Goal: Task Accomplishment & Management: Manage account settings

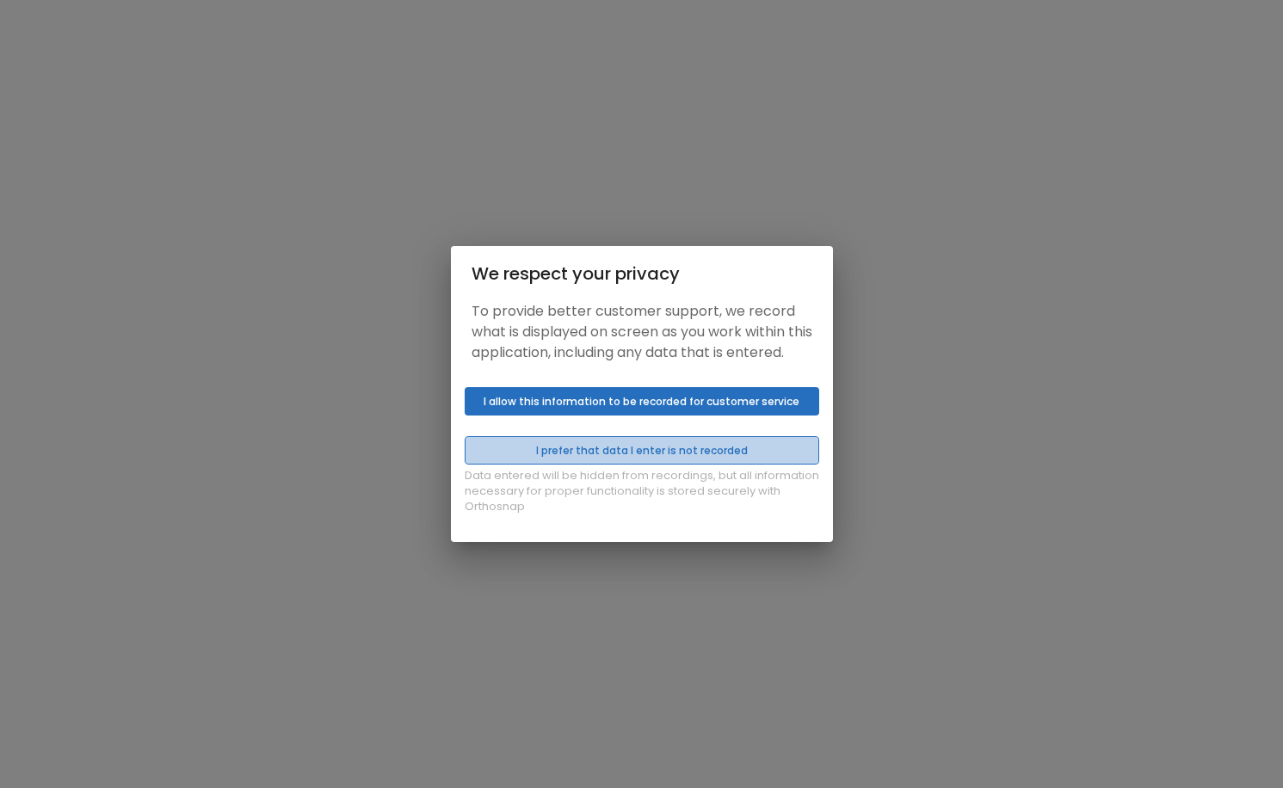
click at [629, 462] on button "I prefer that data I enter is not recorded" at bounding box center [642, 450] width 354 height 28
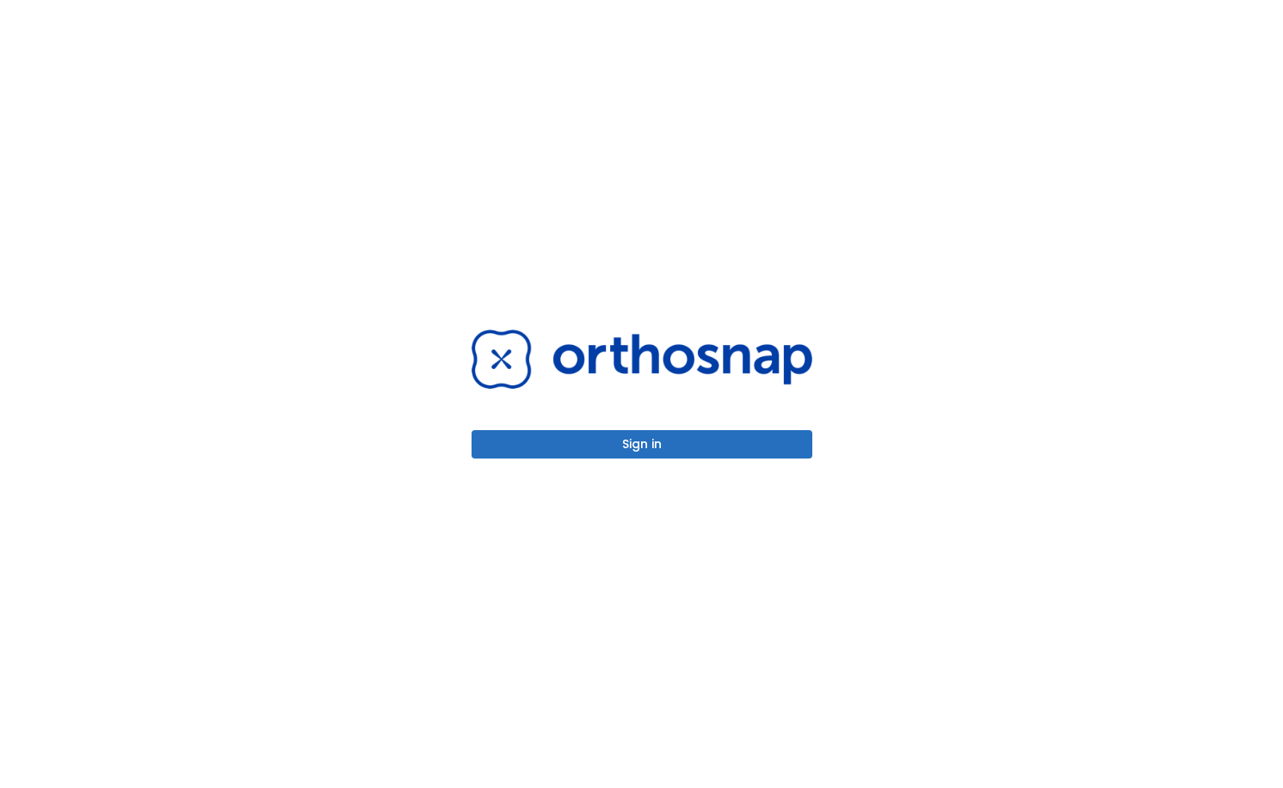
click at [635, 453] on button "Sign in" at bounding box center [641, 444] width 341 height 28
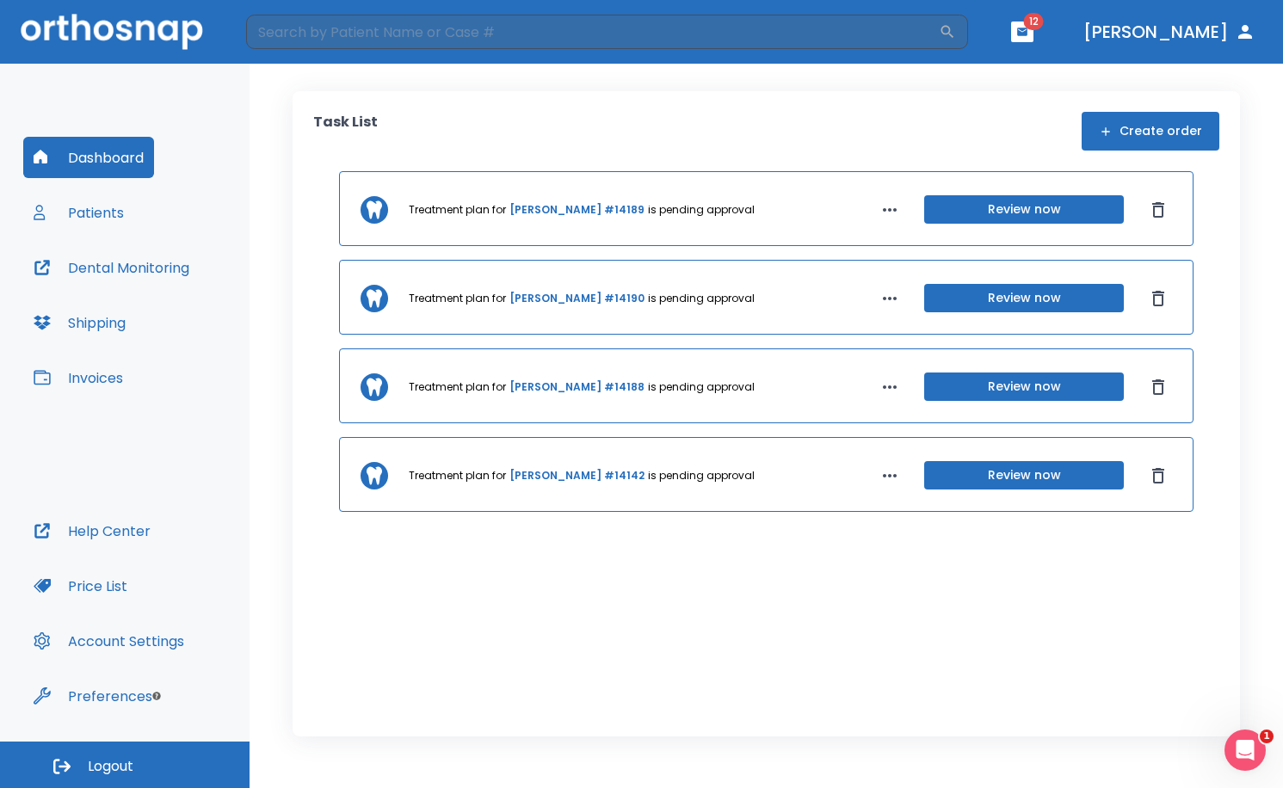
click at [99, 219] on button "Patients" at bounding box center [78, 212] width 111 height 41
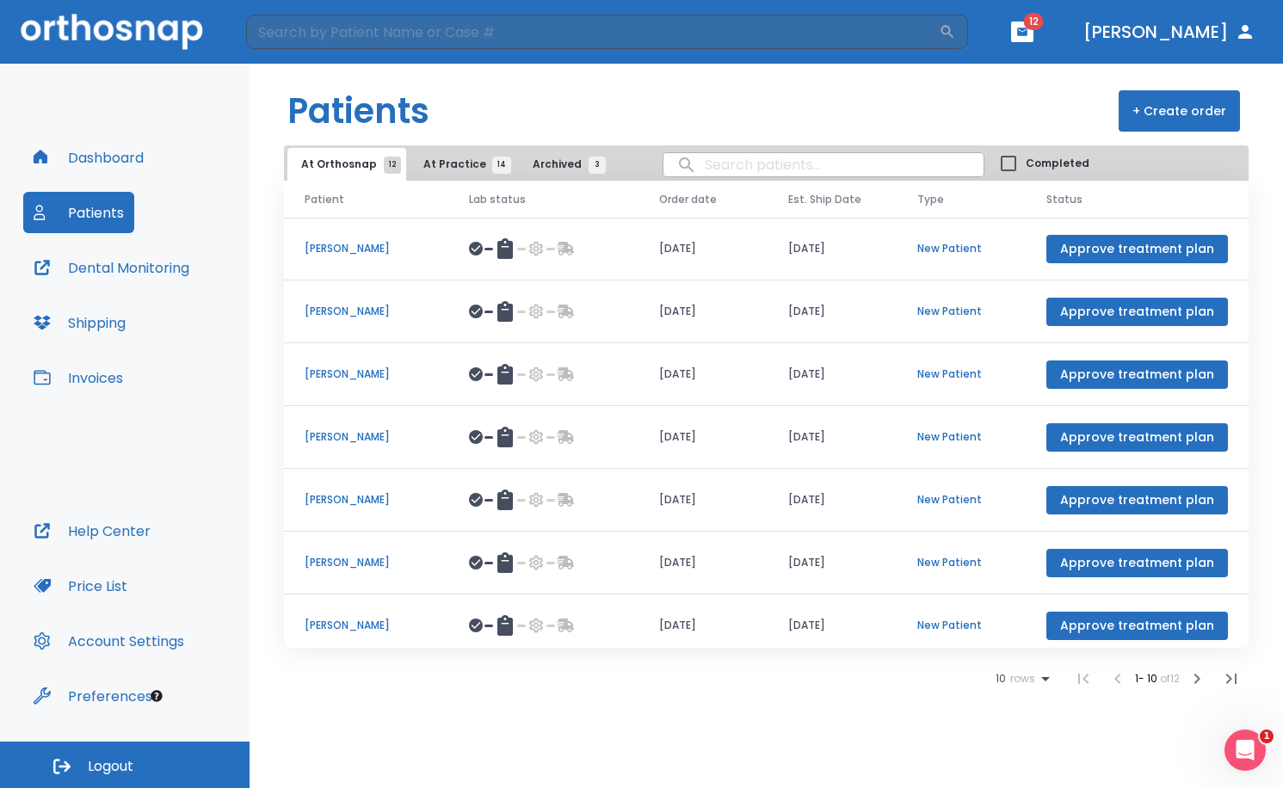
click at [720, 176] on input "search" at bounding box center [823, 165] width 320 height 34
type input "shelby"
click at [457, 163] on span "At Practice 14" at bounding box center [462, 164] width 78 height 15
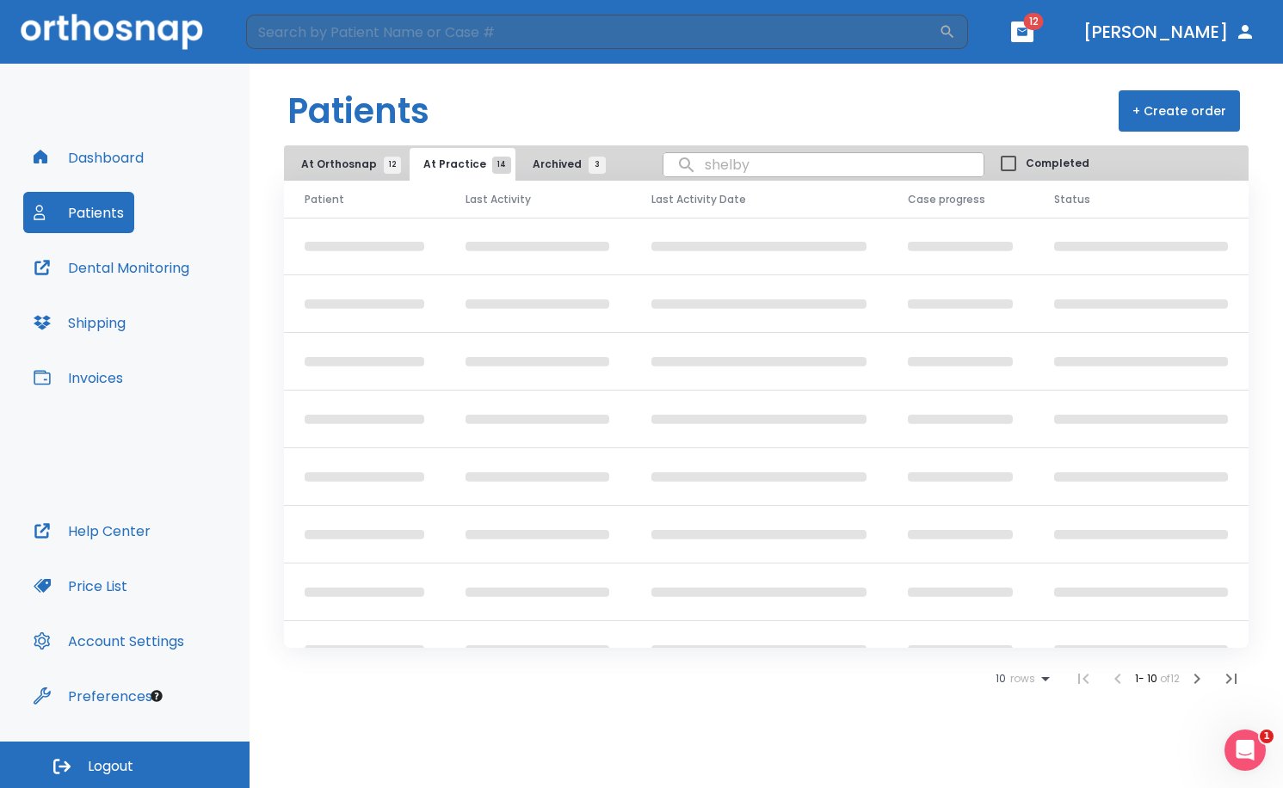
click at [785, 170] on input "shelby" at bounding box center [823, 165] width 320 height 34
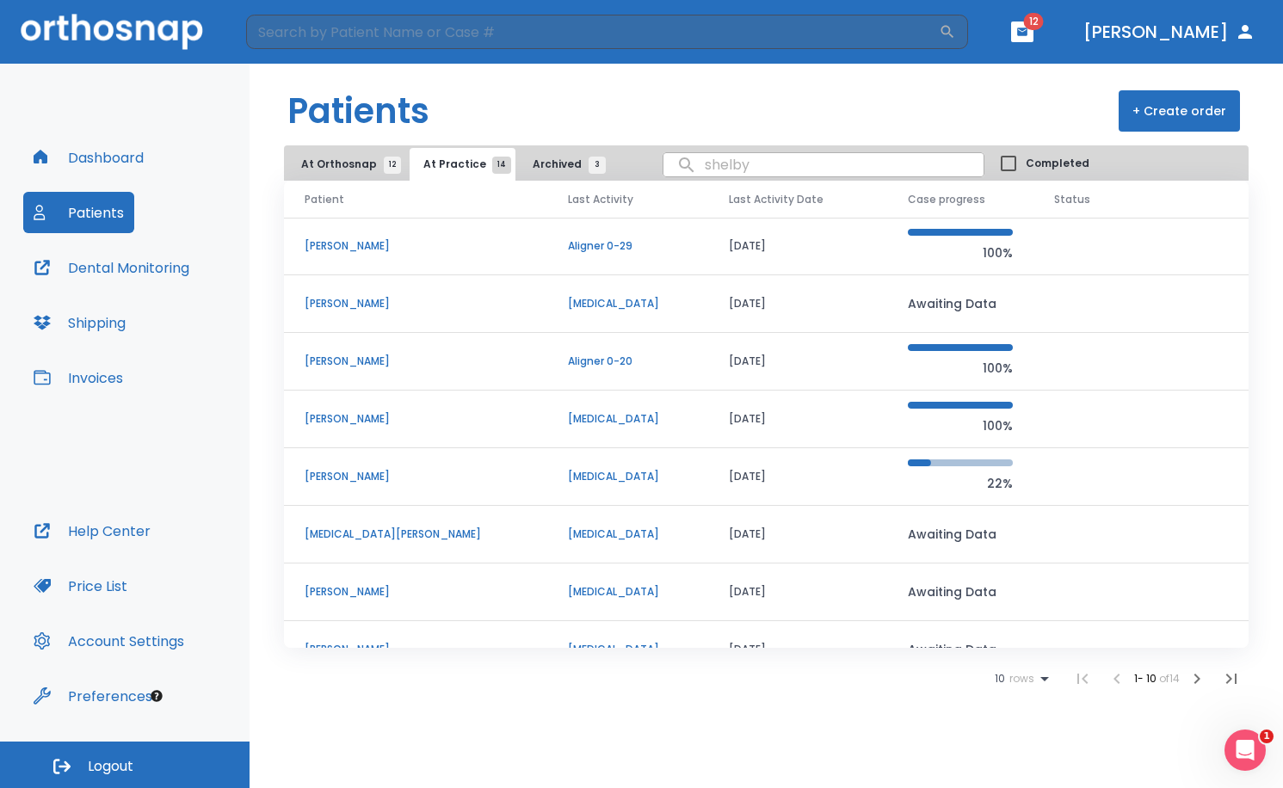
click at [342, 245] on p "Shelby Ha" at bounding box center [416, 245] width 222 height 15
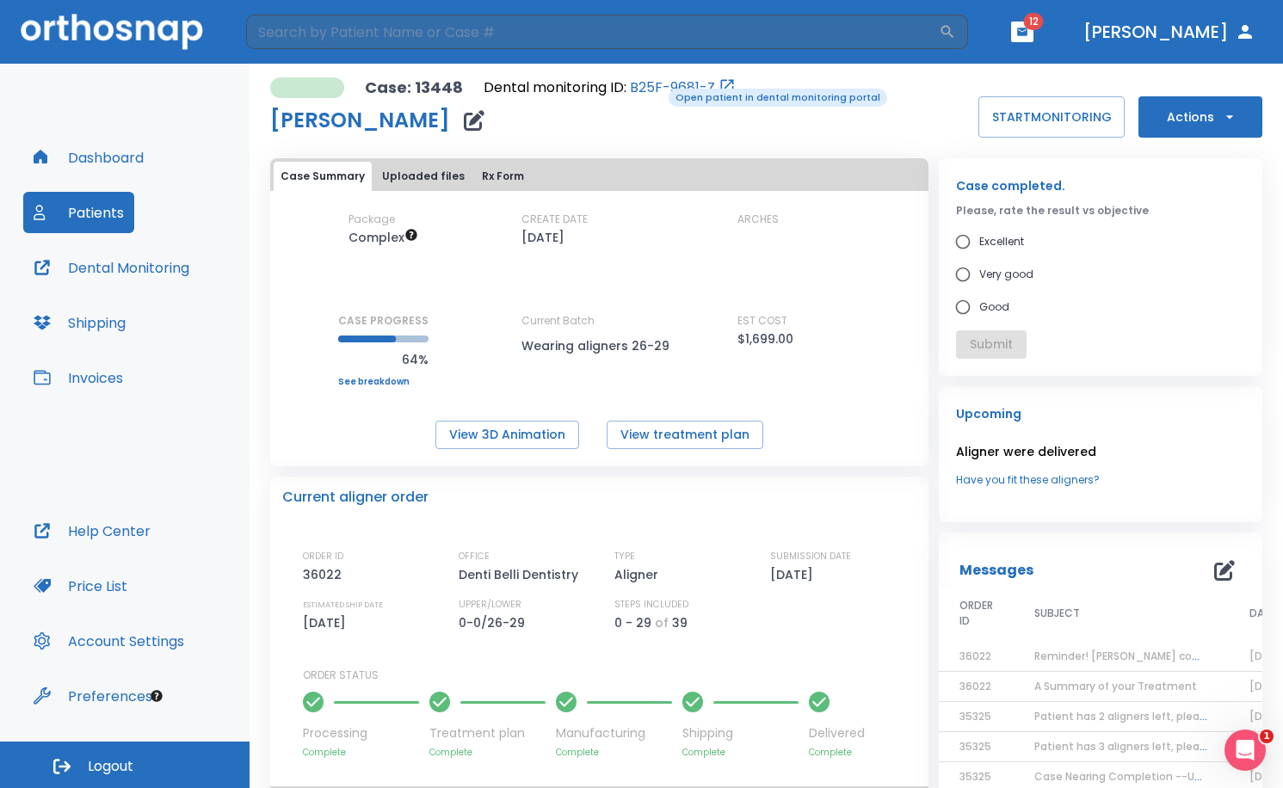
click at [656, 87] on link "B25F-9681-Z" at bounding box center [672, 87] width 85 height 21
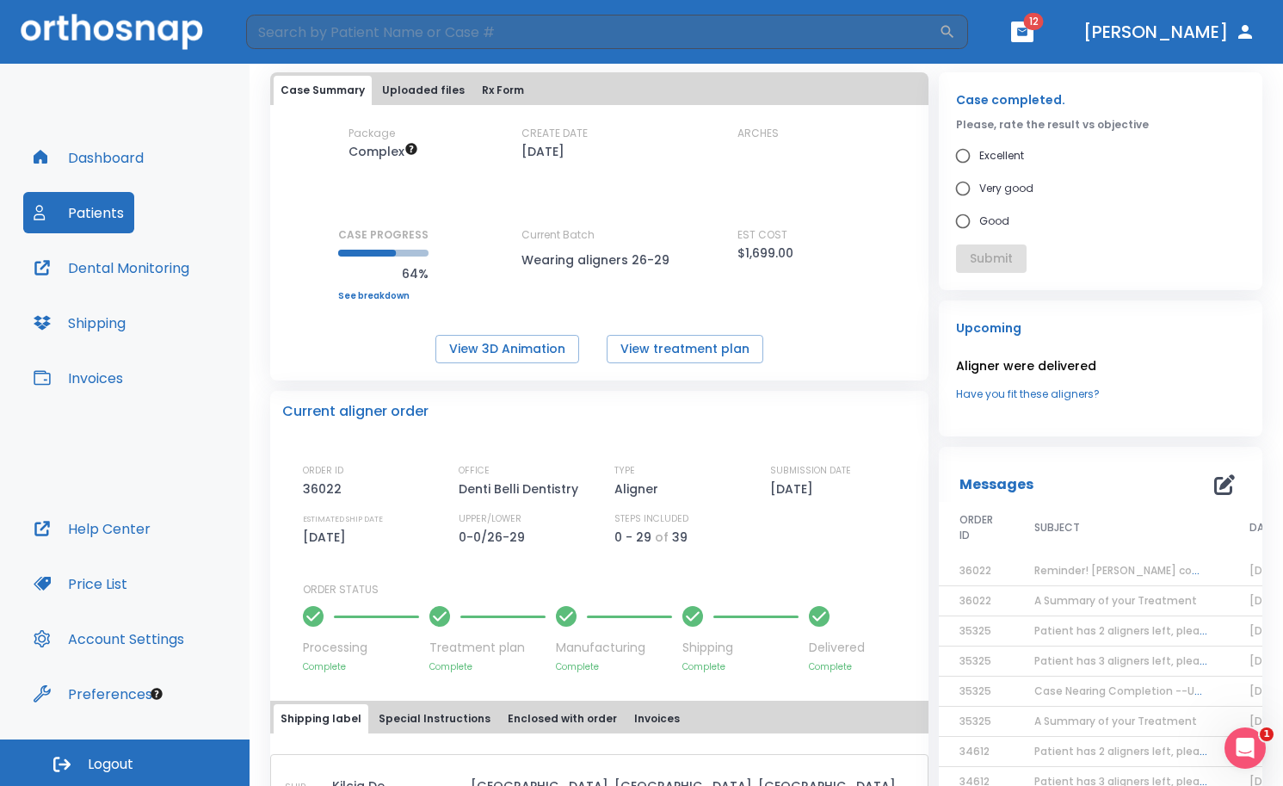
click at [1214, 490] on icon "button" at bounding box center [1224, 484] width 21 height 21
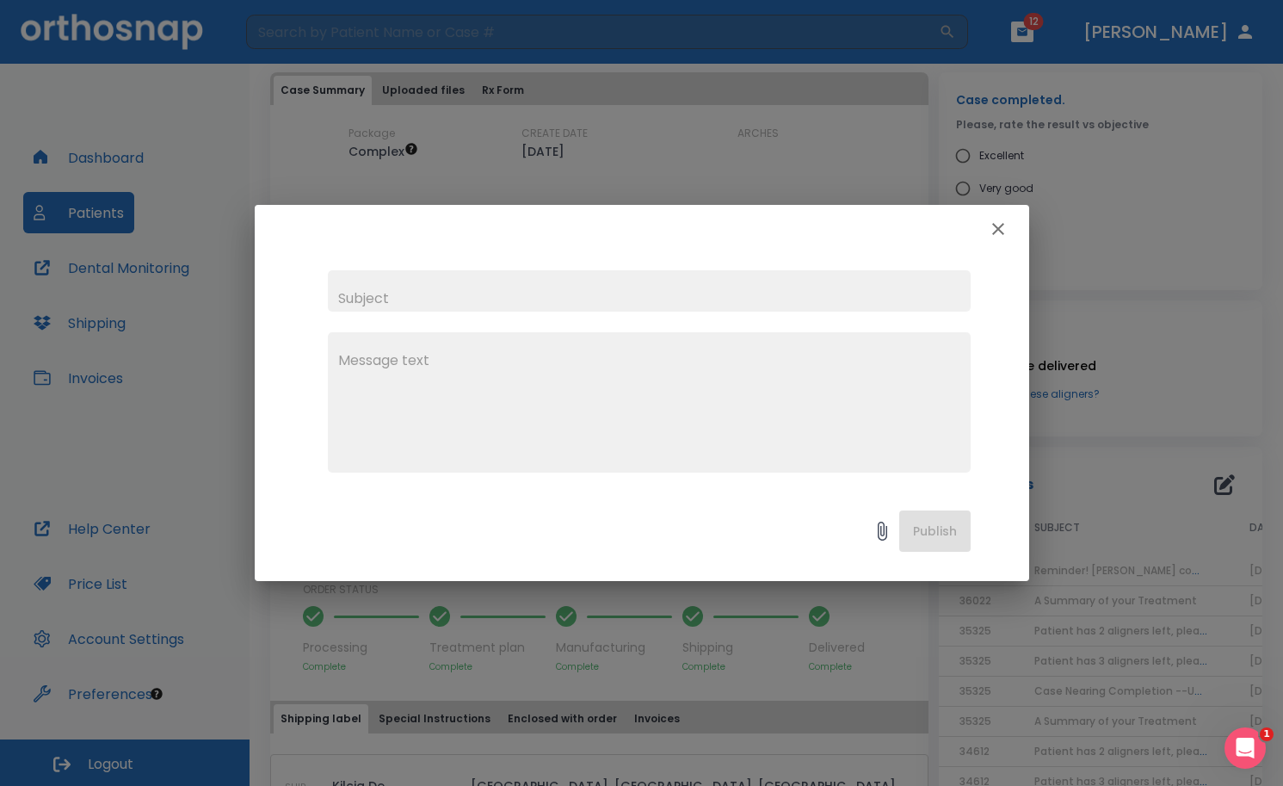
click at [508, 281] on input "text" at bounding box center [649, 290] width 643 height 41
type input "Revision"
type textarea "H"
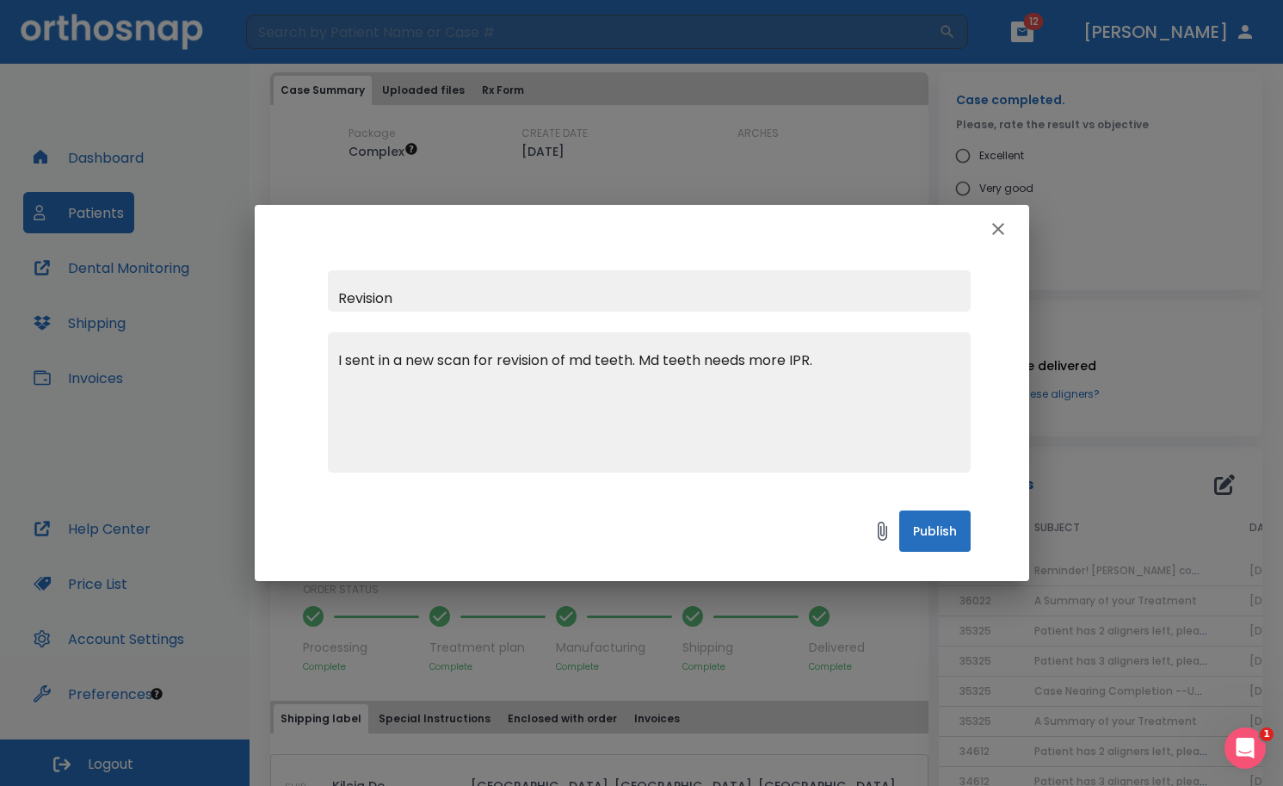
type textarea "I sent in a new scan for revision of md teeth. Md teeth needs more IPR."
click at [953, 545] on button "Publish" at bounding box center [934, 530] width 71 height 41
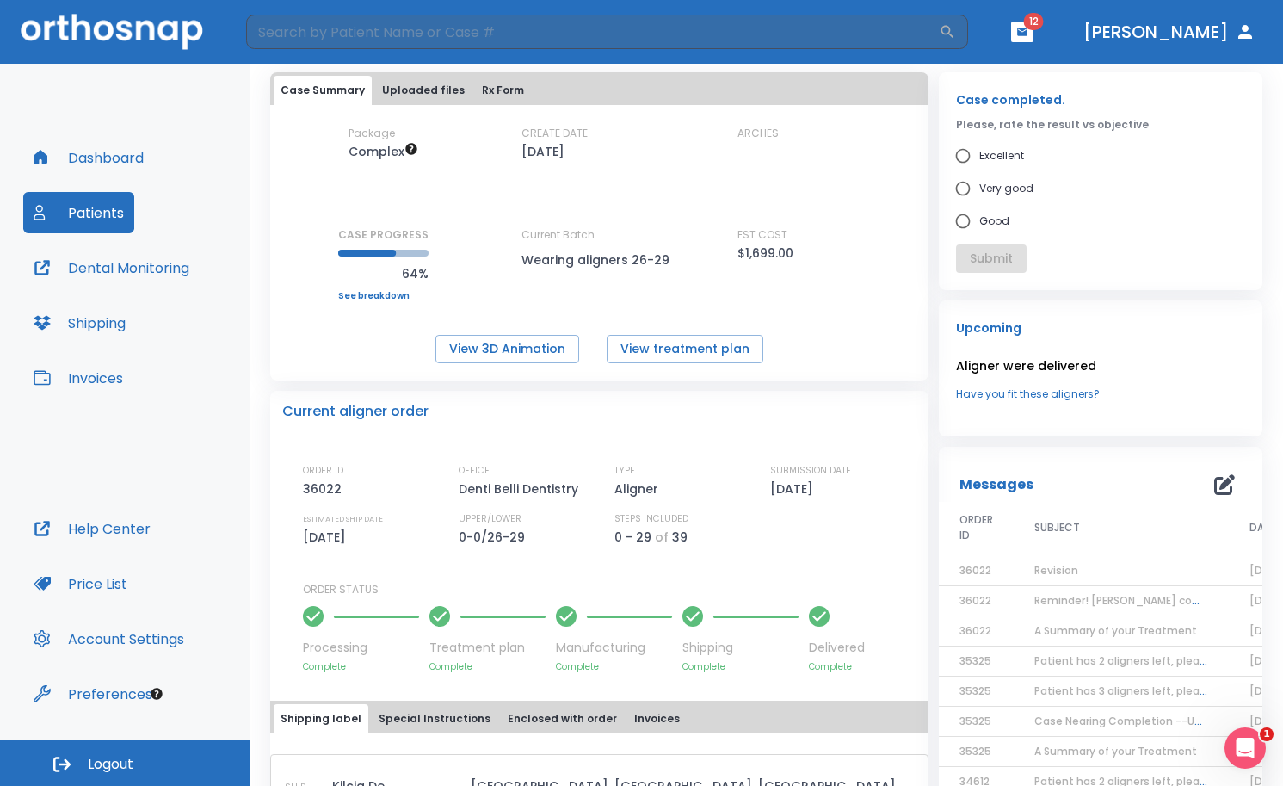
click at [952, 221] on input "Good" at bounding box center [962, 221] width 33 height 33
radio input "true"
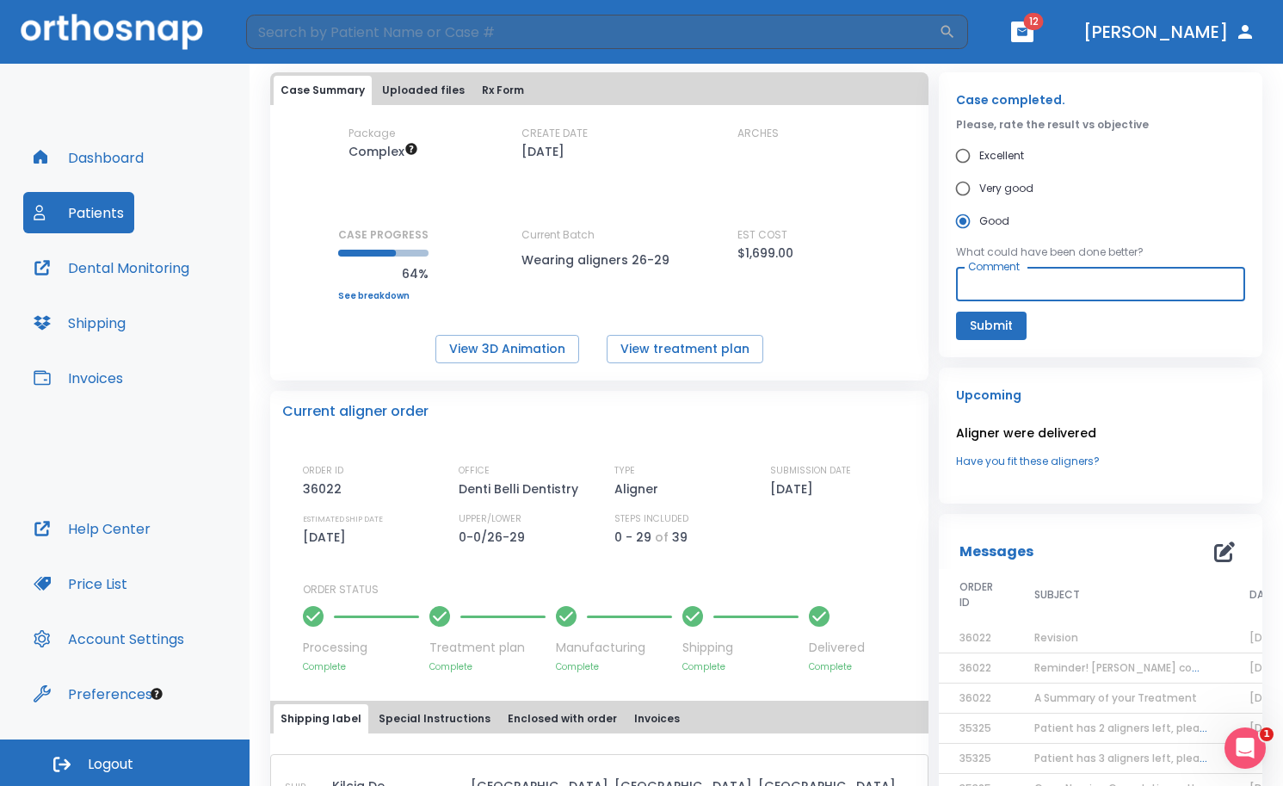
click at [995, 289] on textarea "Comment" at bounding box center [1100, 284] width 265 height 20
type textarea "N"
click at [1028, 37] on icon "button" at bounding box center [1022, 32] width 12 height 12
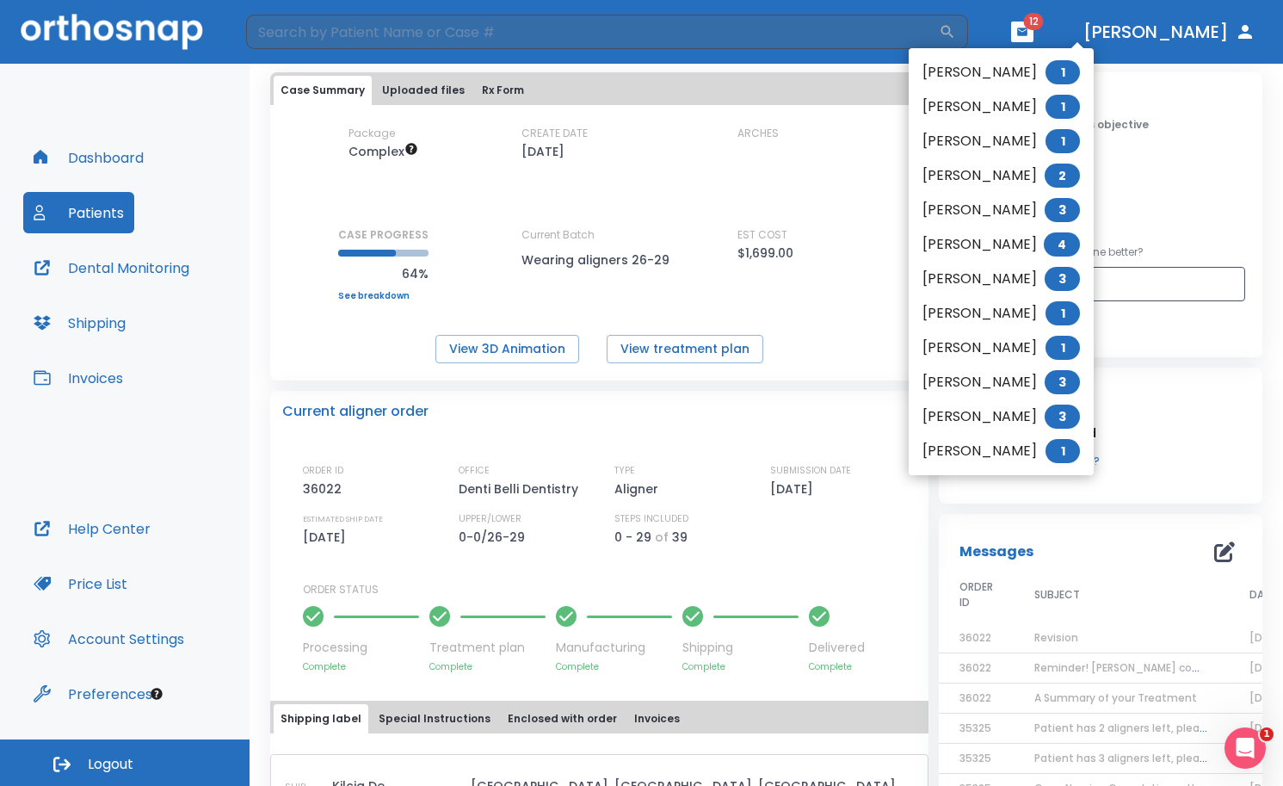
click at [1012, 68] on li "Haley Havens 1" at bounding box center [1001, 72] width 185 height 34
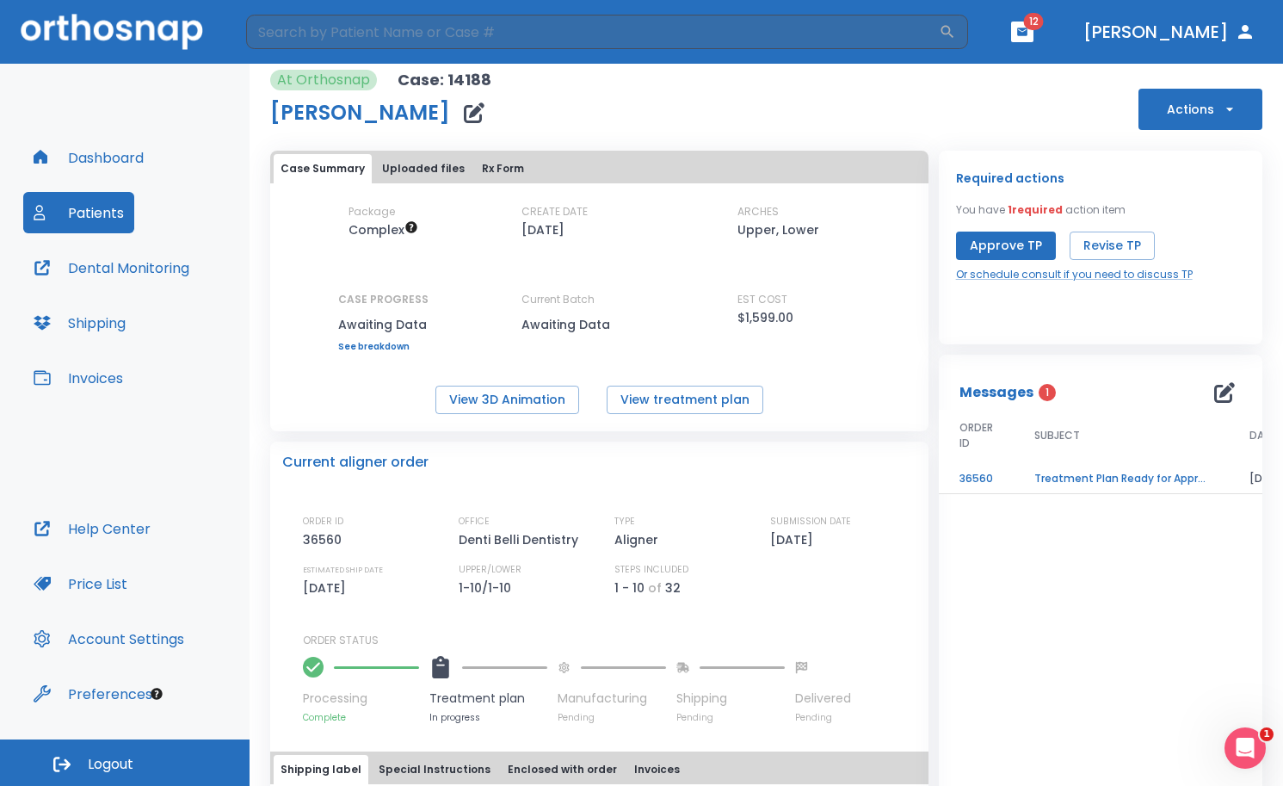
scroll to position [86, 0]
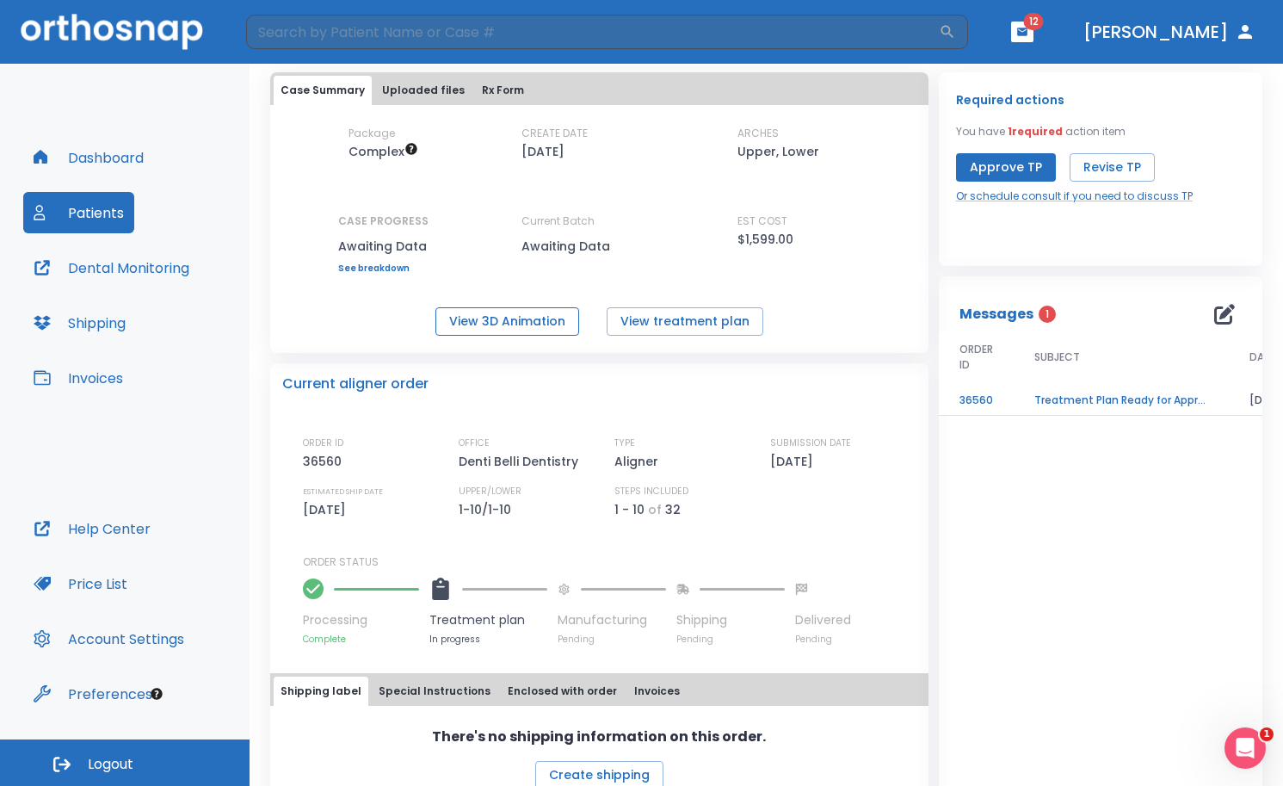
click at [538, 317] on button "View 3D Animation" at bounding box center [507, 321] width 144 height 28
click at [1027, 34] on icon "button" at bounding box center [1022, 32] width 10 height 8
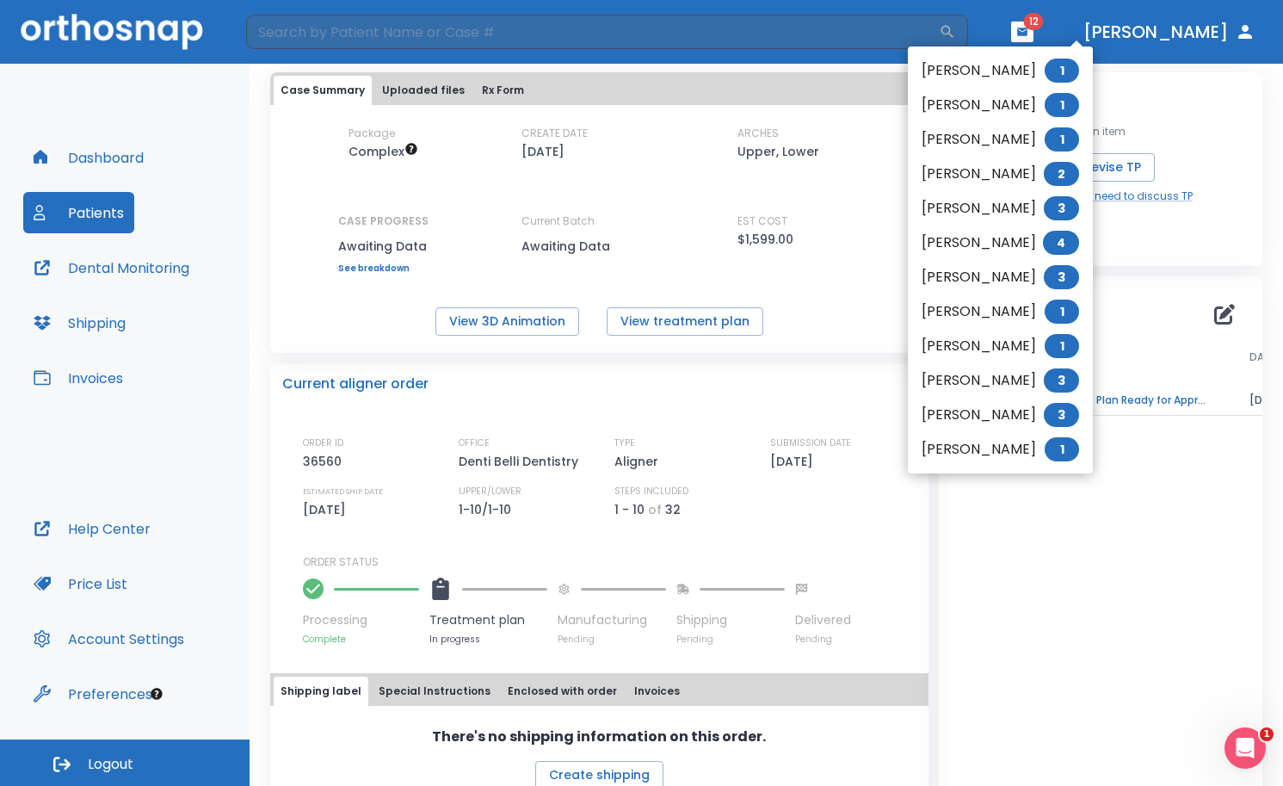
click at [1078, 627] on div at bounding box center [641, 393] width 1283 height 786
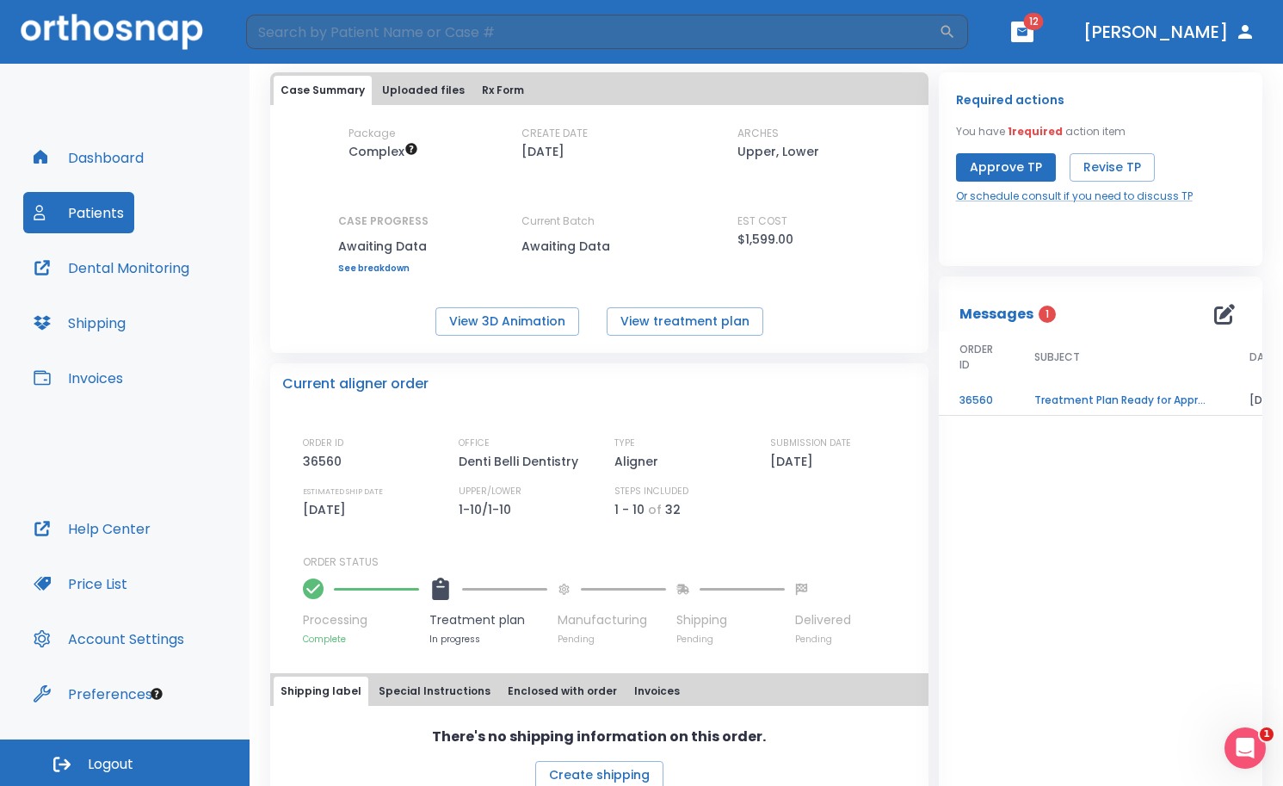
click at [1033, 40] on button "button" at bounding box center [1022, 32] width 22 height 21
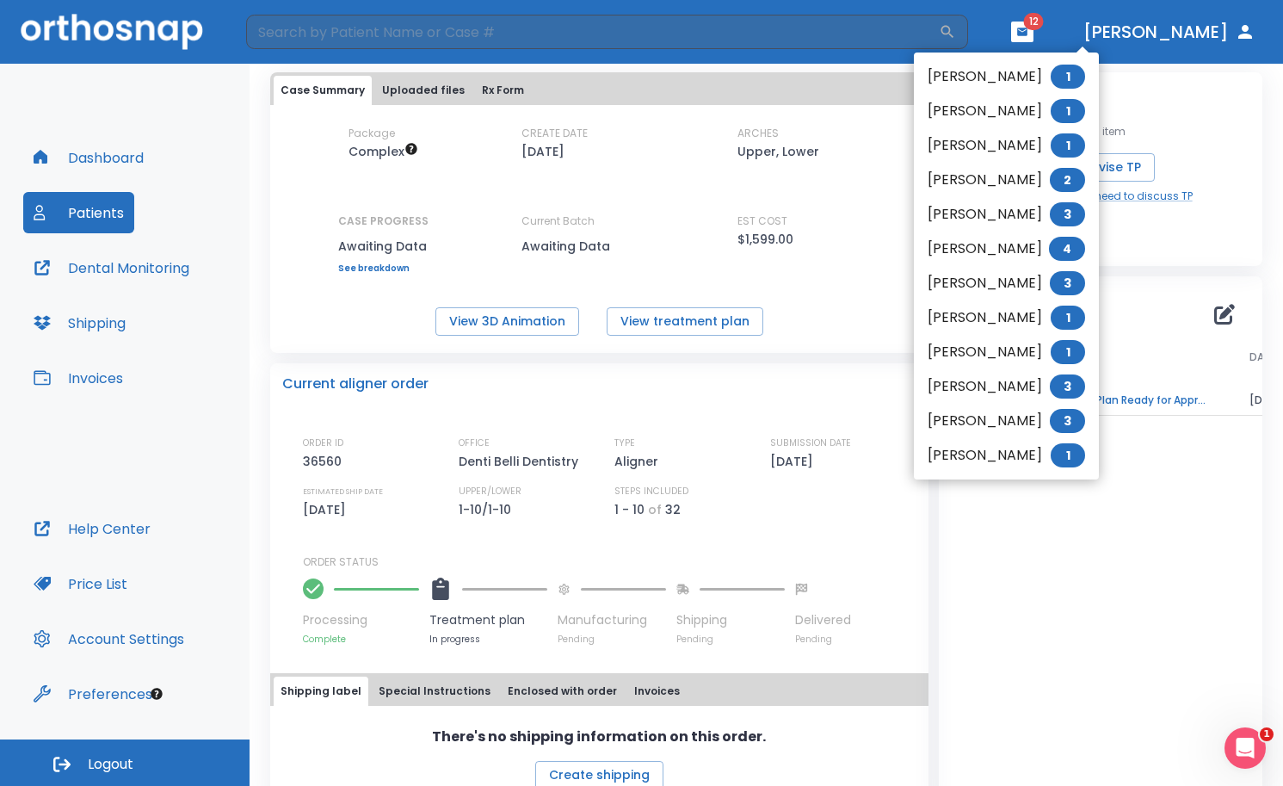
click at [983, 105] on li "Simon Lawrence 1" at bounding box center [1006, 111] width 185 height 34
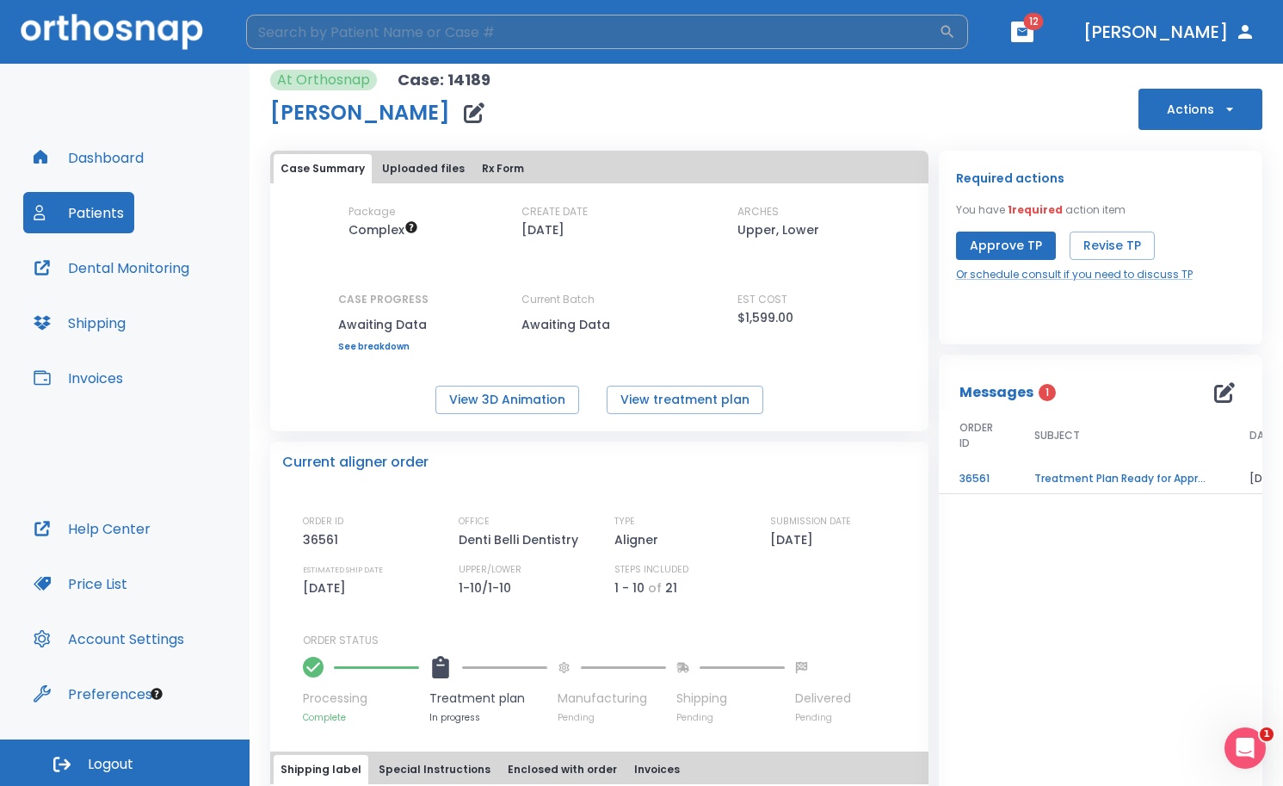
scroll to position [86, 0]
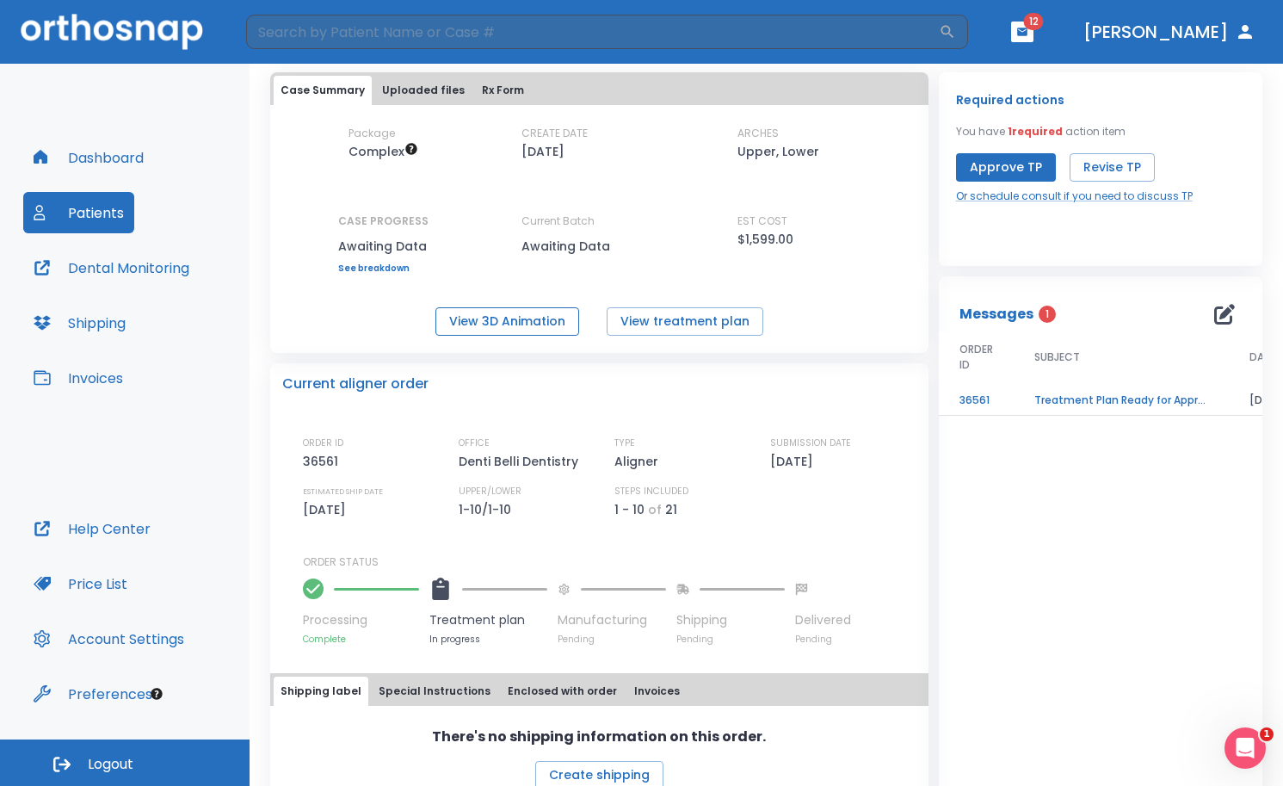
click at [469, 319] on button "View 3D Animation" at bounding box center [507, 321] width 144 height 28
click at [85, 220] on button "Patients" at bounding box center [78, 212] width 111 height 41
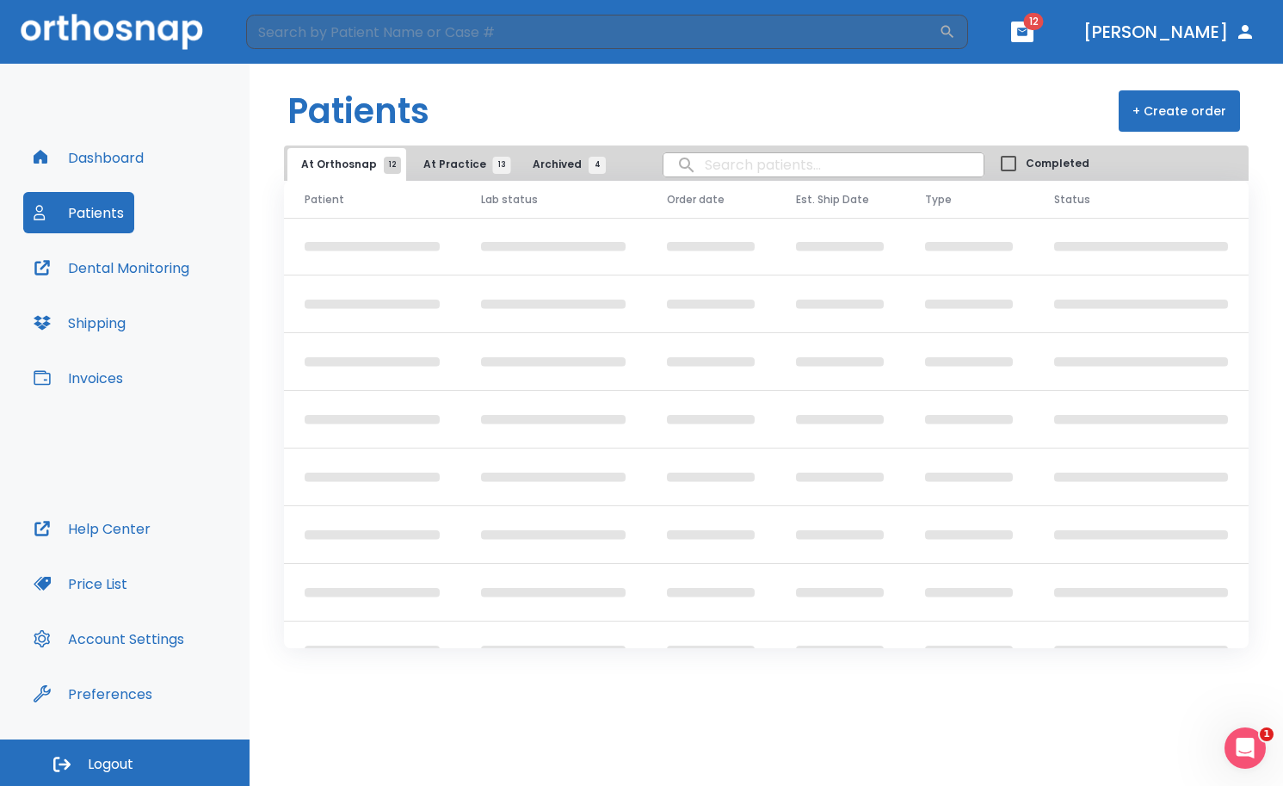
drag, startPoint x: 479, startPoint y: 165, endPoint x: 447, endPoint y: 159, distance: 32.4
click at [447, 159] on span "At Practice 13" at bounding box center [462, 164] width 78 height 15
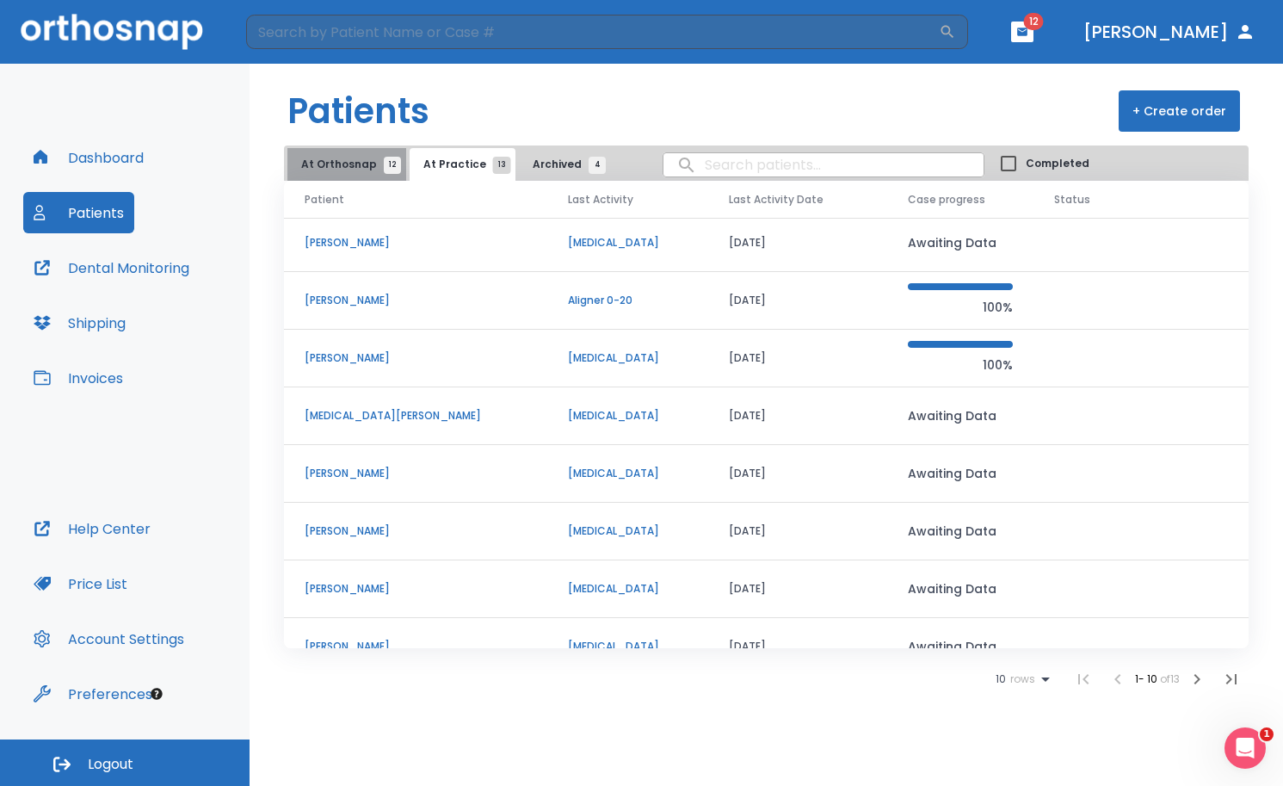
click at [351, 163] on span "At Orthosnap 12" at bounding box center [346, 164] width 91 height 15
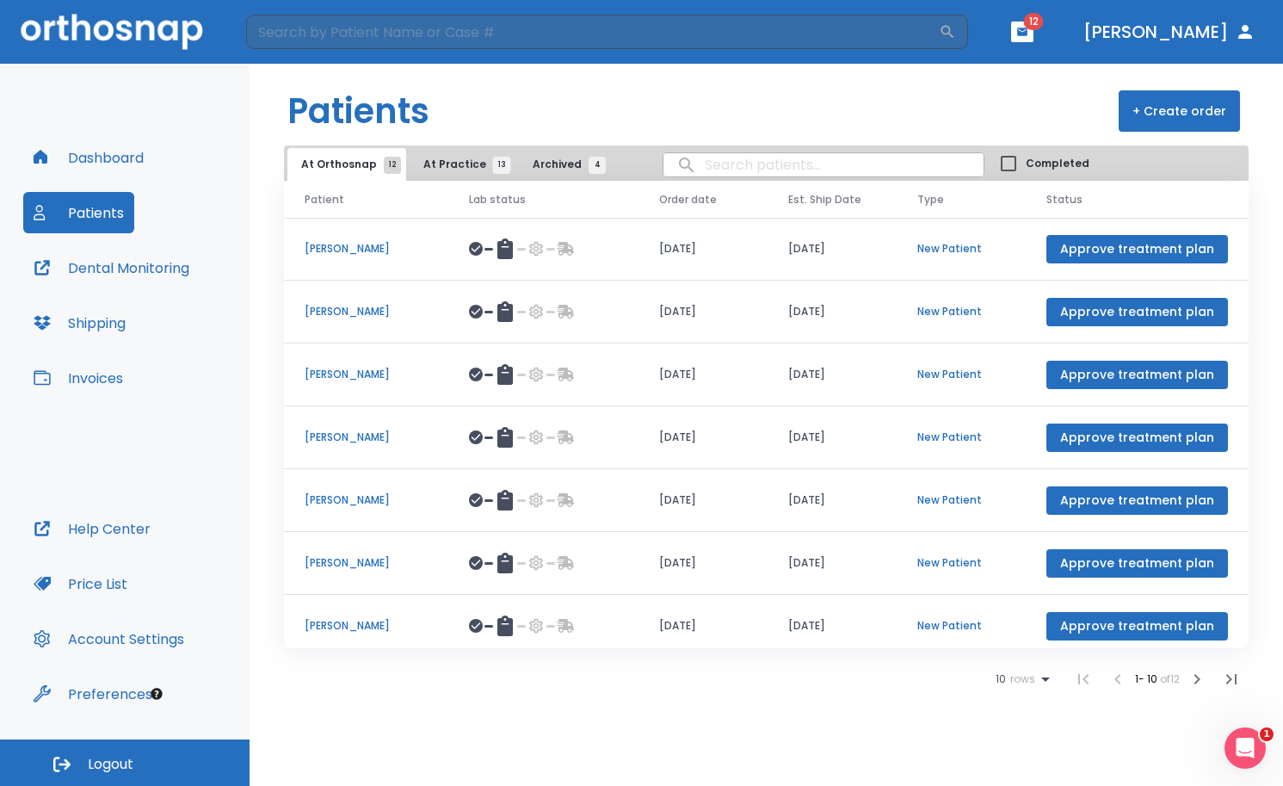
click at [340, 251] on p "[PERSON_NAME]" at bounding box center [366, 248] width 123 height 15
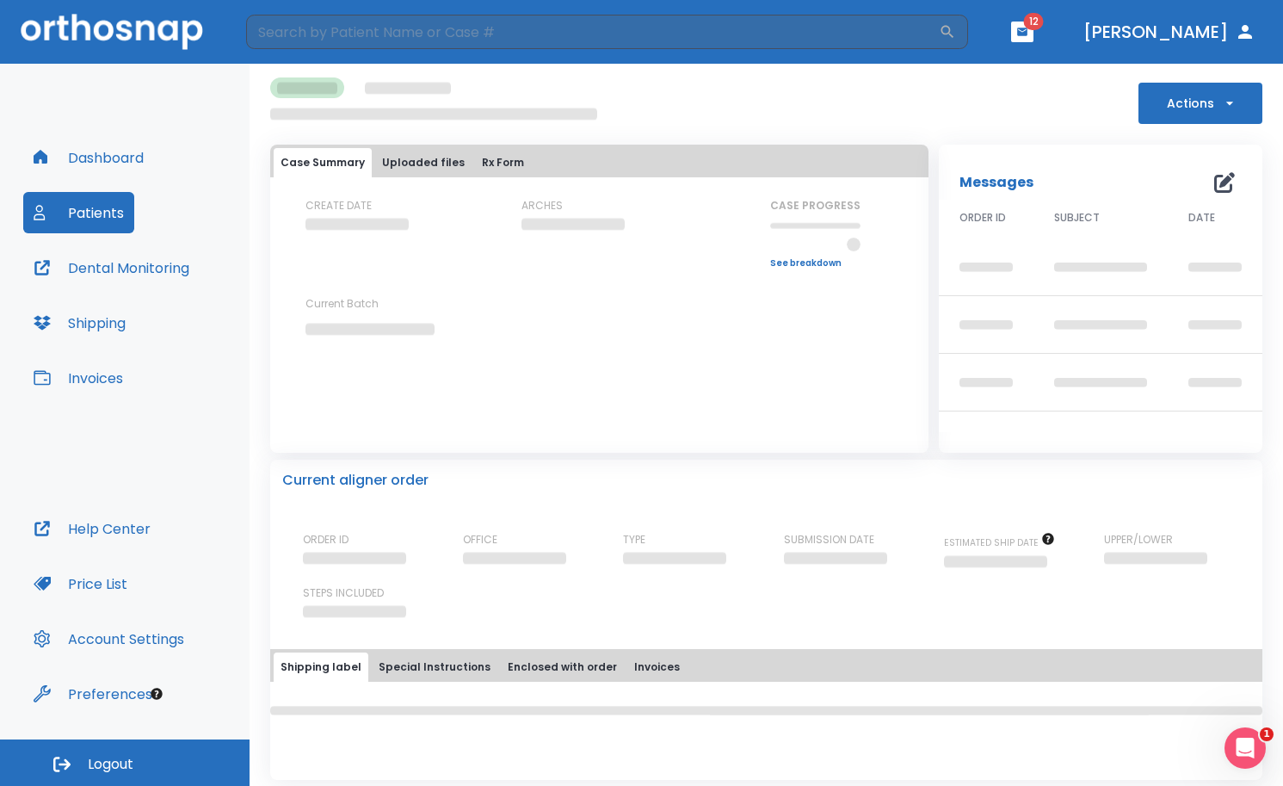
click at [1033, 32] on button "button" at bounding box center [1022, 32] width 22 height 21
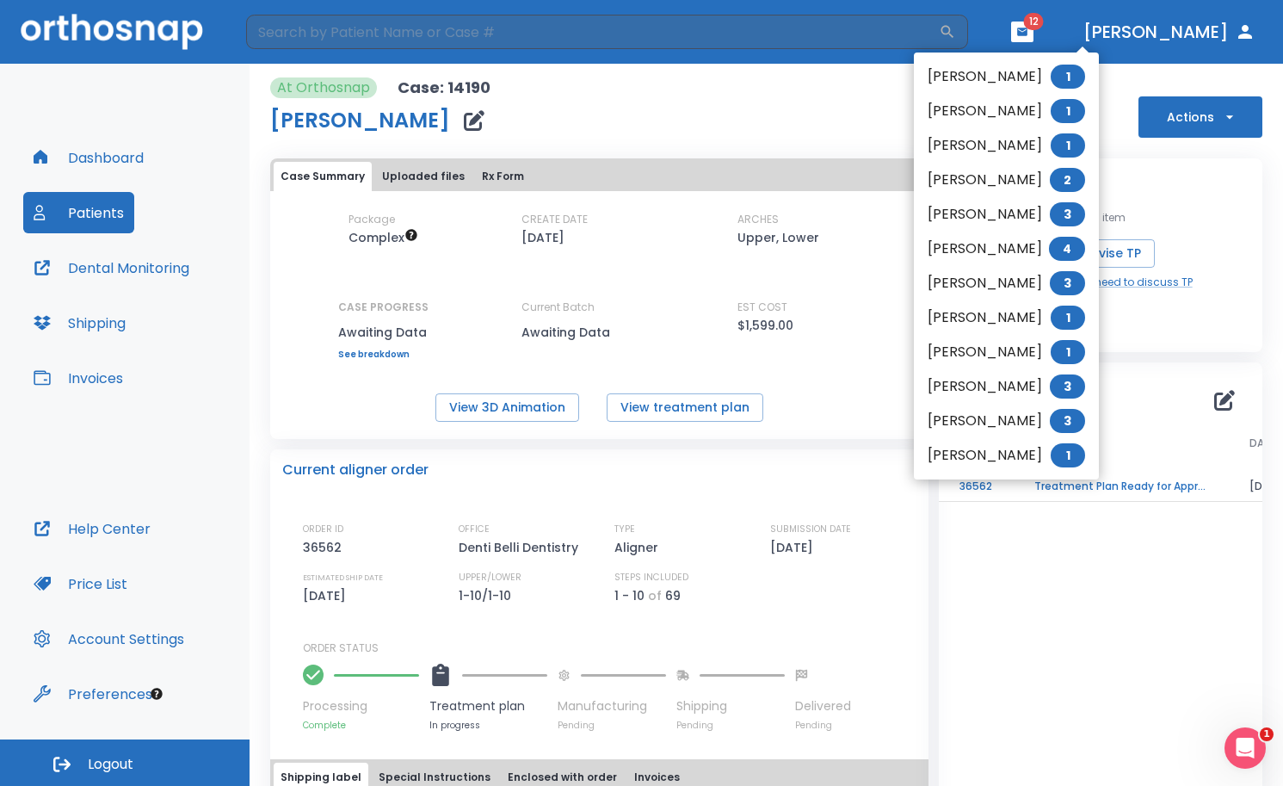
click at [1086, 32] on div at bounding box center [641, 393] width 1283 height 786
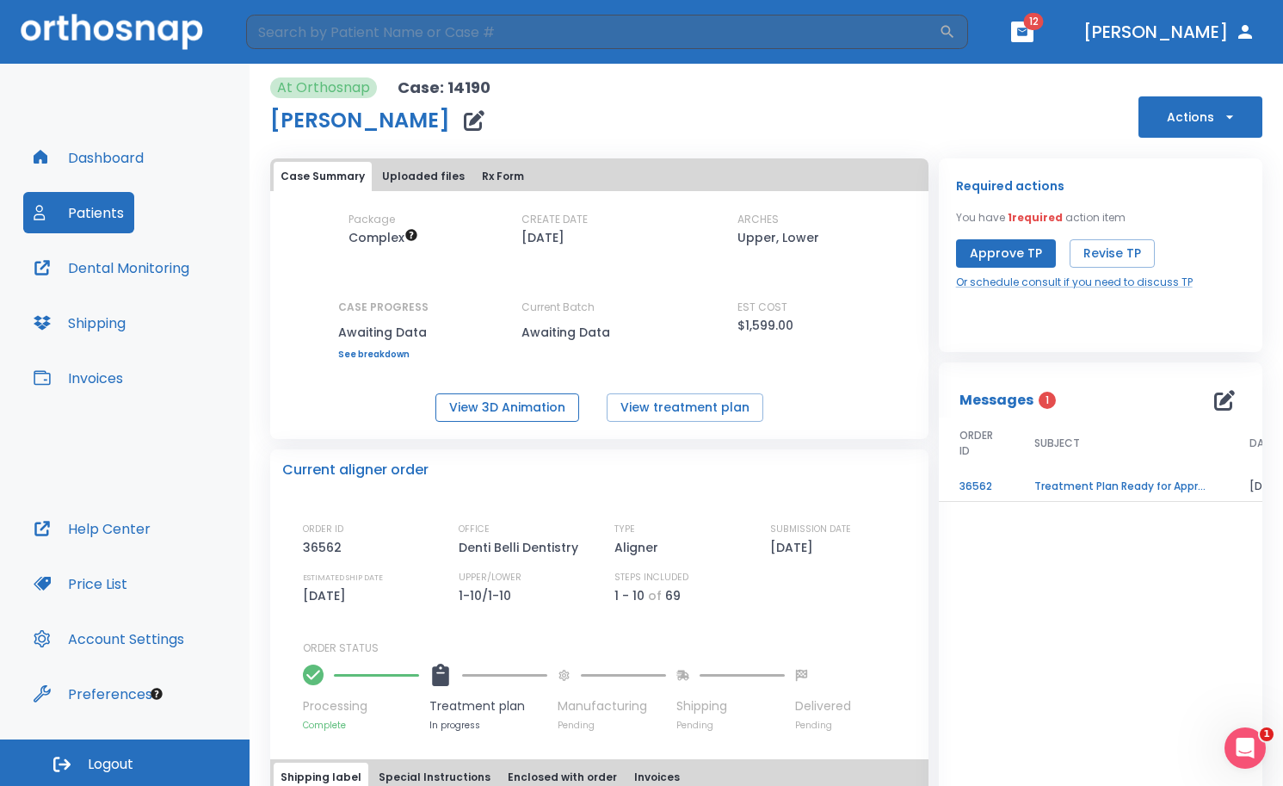
click at [516, 401] on button "View 3D Animation" at bounding box center [507, 407] width 144 height 28
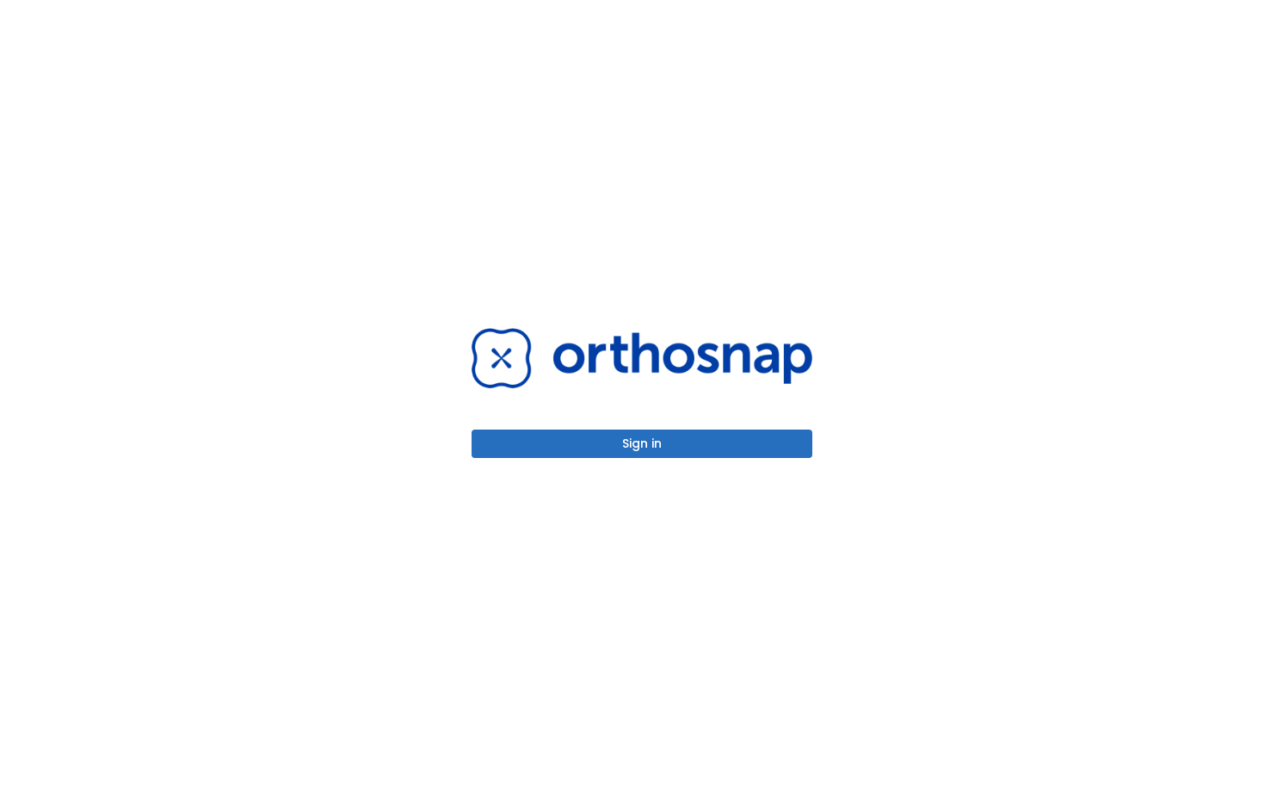
click at [582, 441] on button "Sign in" at bounding box center [641, 443] width 341 height 28
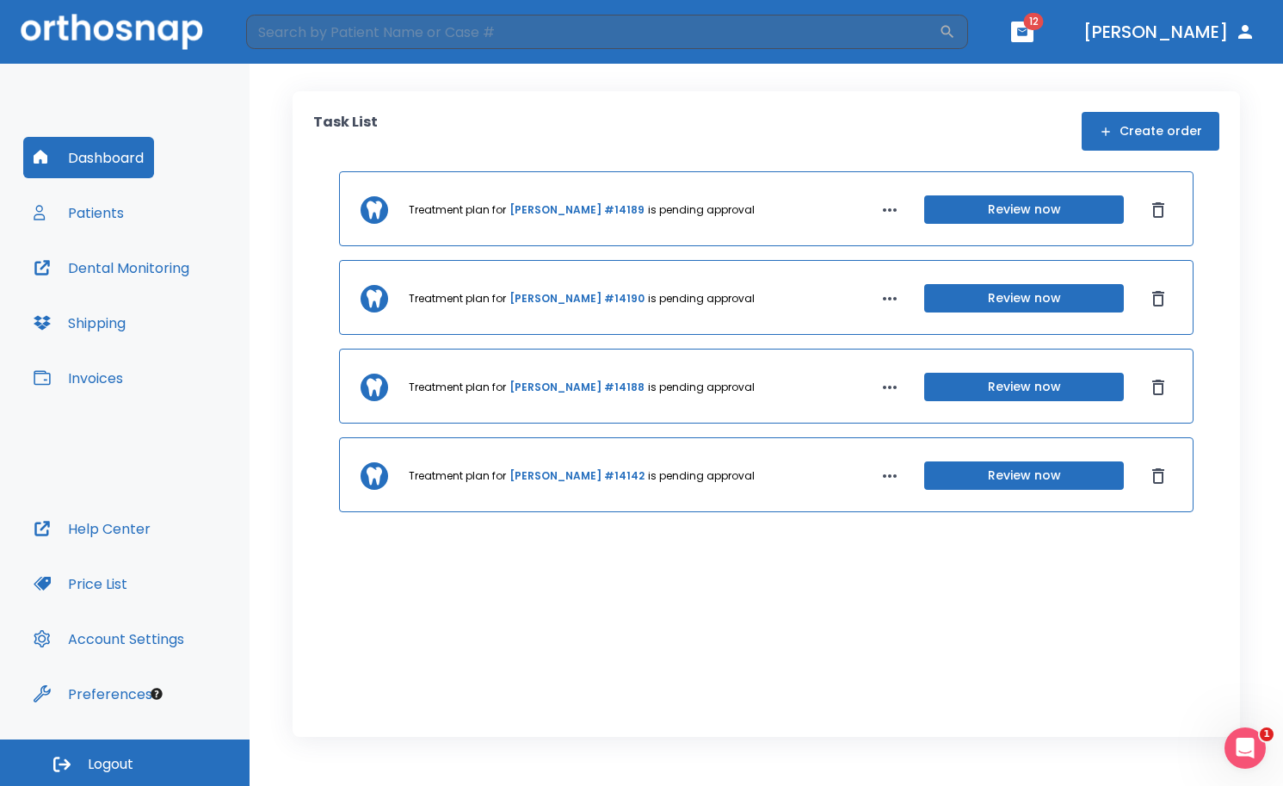
click at [1108, 32] on header "​ 12 [PERSON_NAME]" at bounding box center [641, 32] width 1283 height 64
click at [1044, 28] on span "12" at bounding box center [1034, 21] width 20 height 17
click at [1028, 32] on icon "button" at bounding box center [1022, 32] width 12 height 12
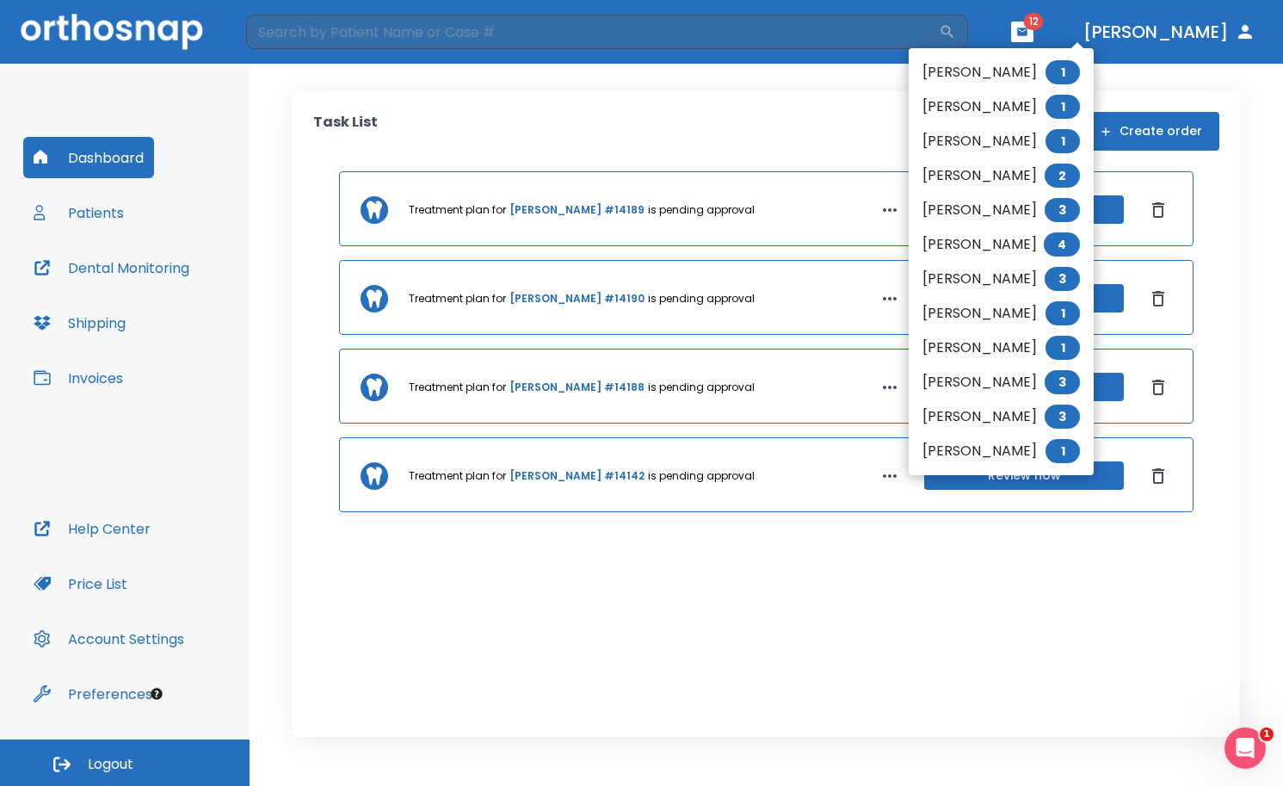
click at [663, 34] on div at bounding box center [641, 393] width 1283 height 786
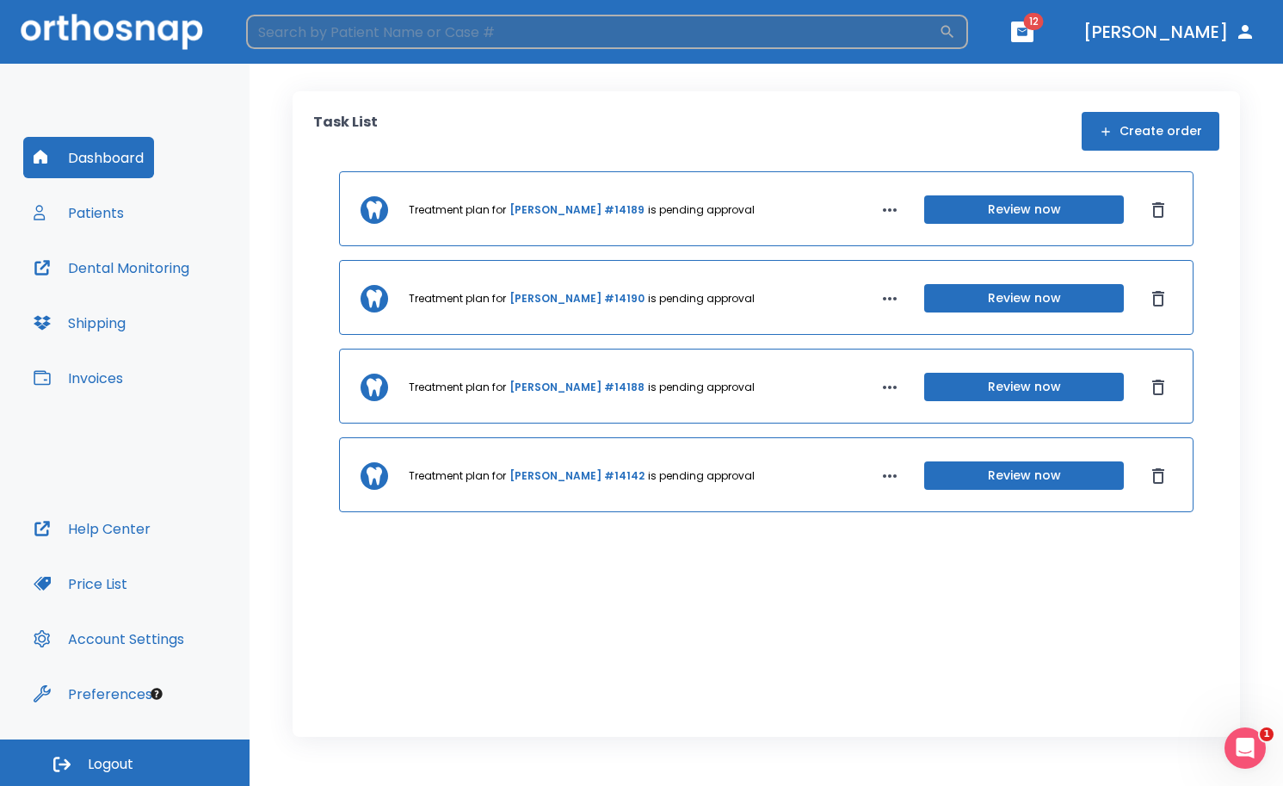
click at [450, 46] on input "search" at bounding box center [592, 32] width 693 height 34
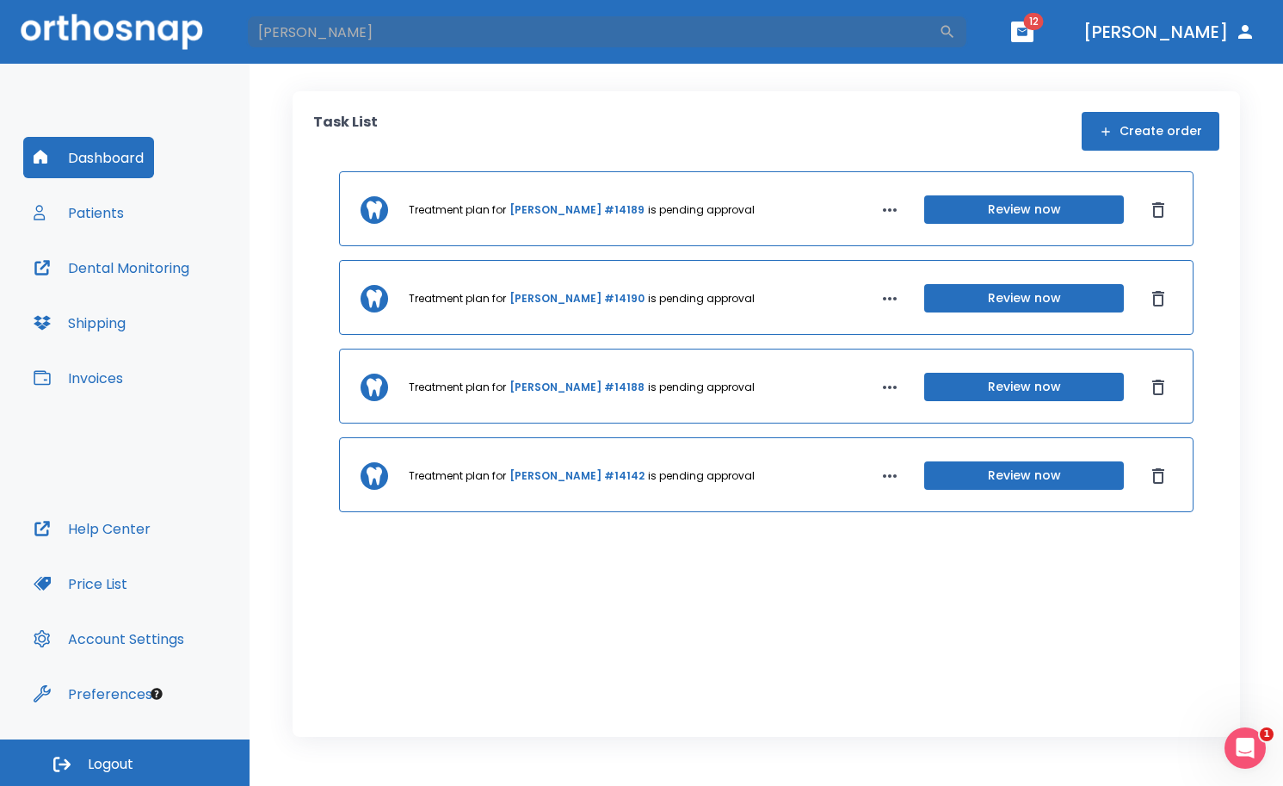
type input "[PERSON_NAME]"
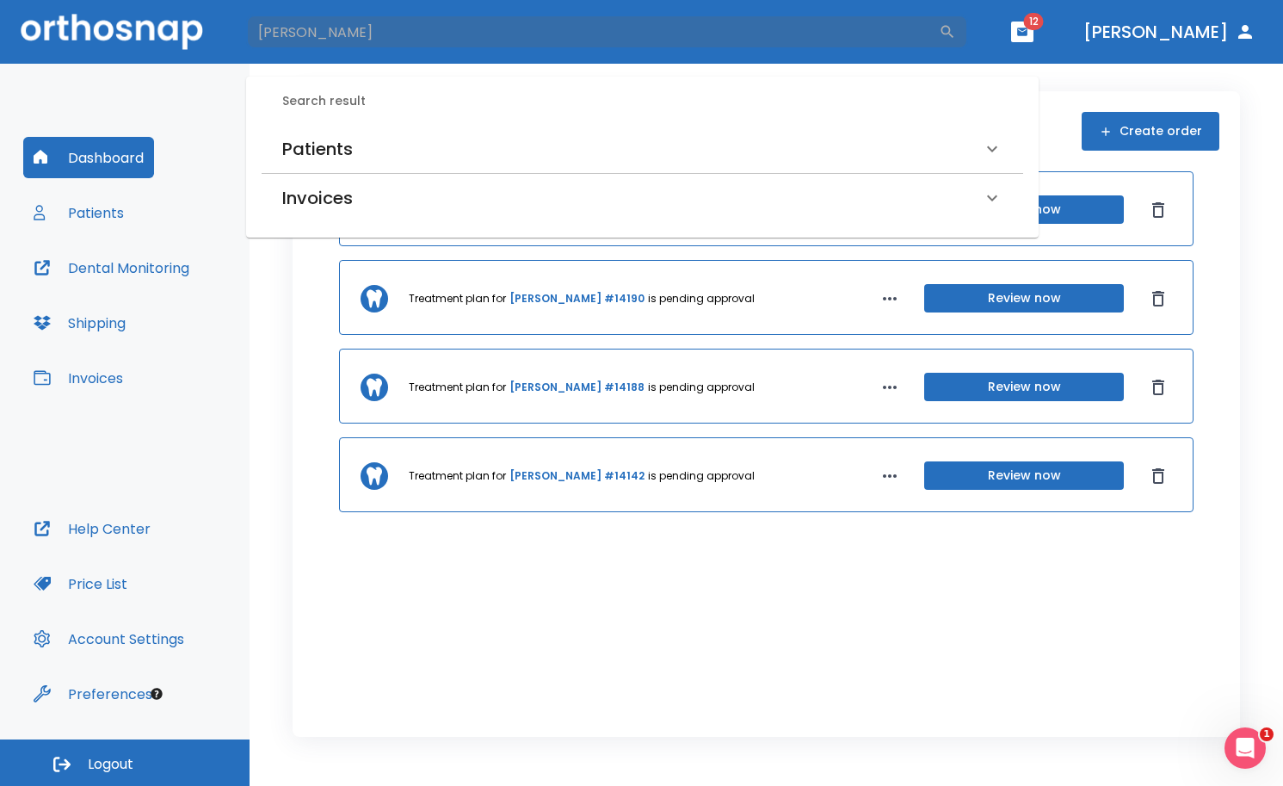
click at [89, 232] on button "Patients" at bounding box center [78, 212] width 111 height 41
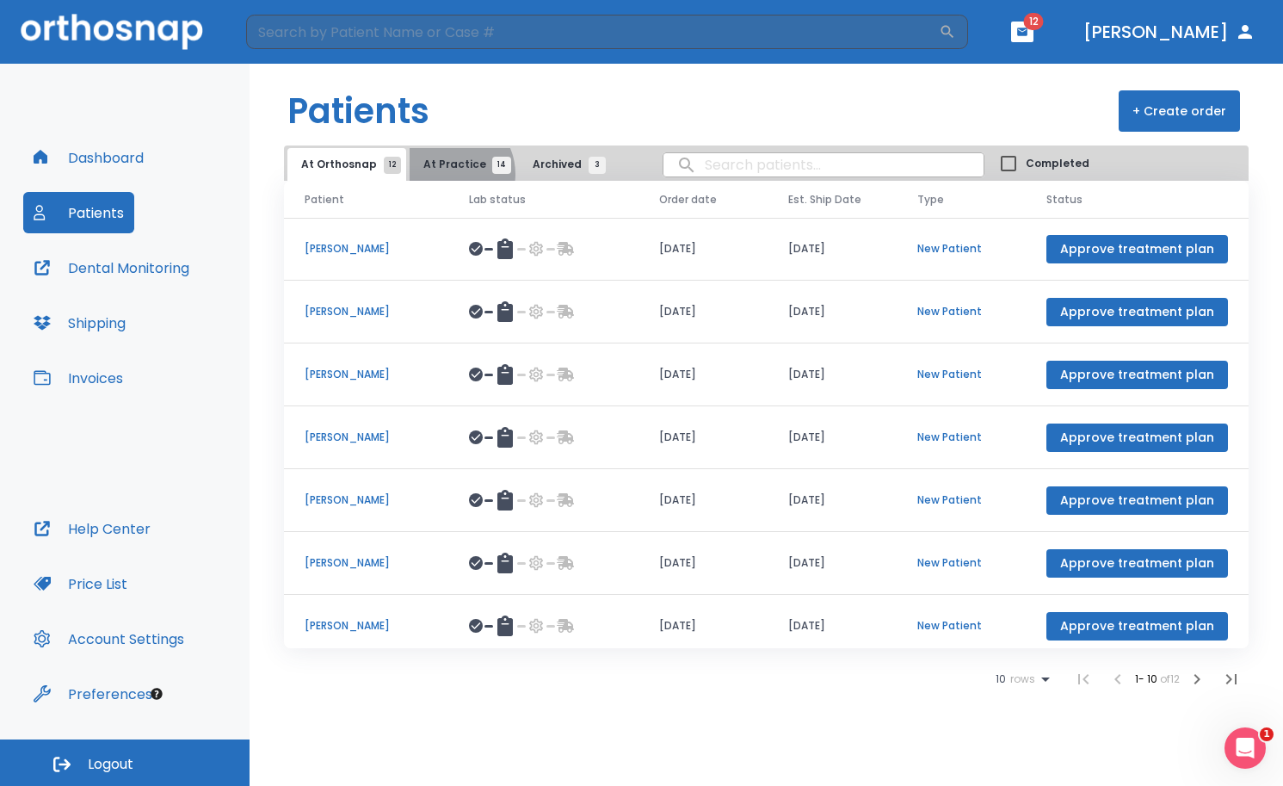
click at [443, 174] on button "At Practice 14" at bounding box center [463, 164] width 106 height 33
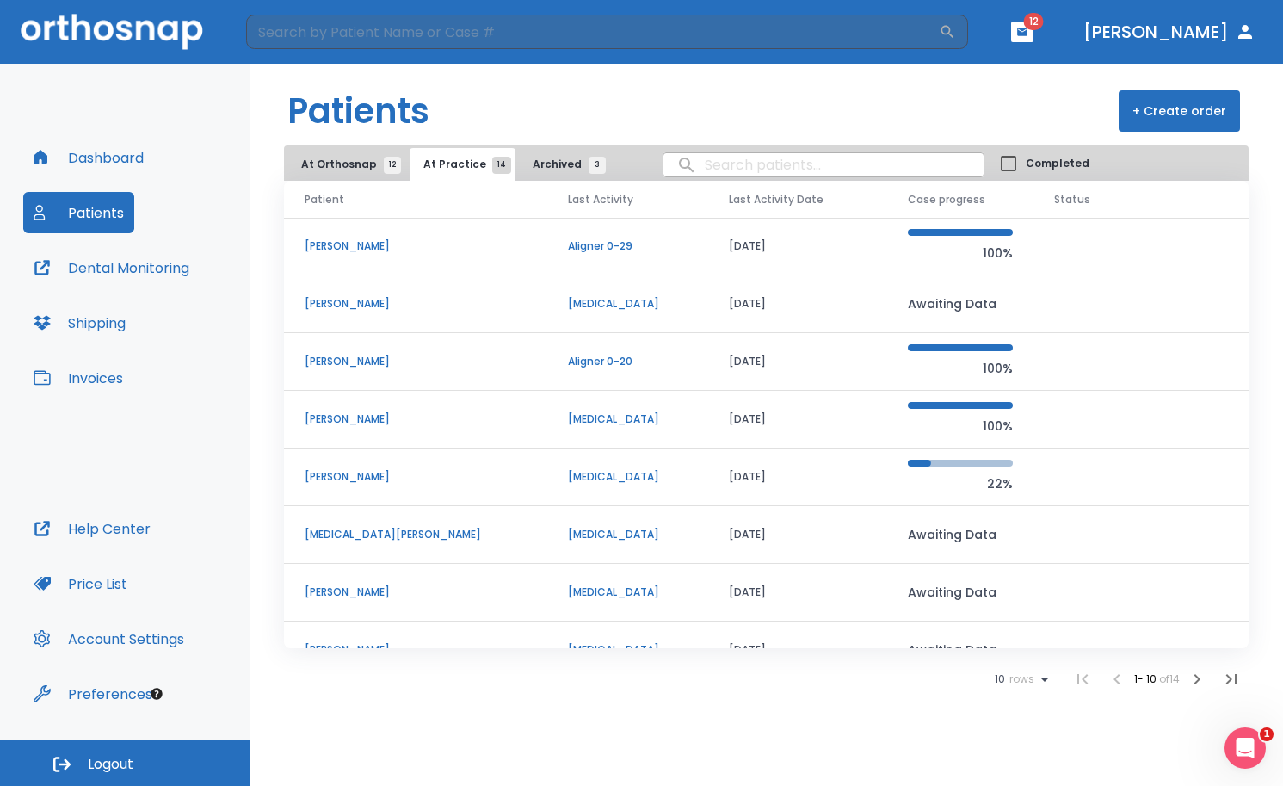
click at [361, 300] on p "[PERSON_NAME]" at bounding box center [416, 303] width 222 height 15
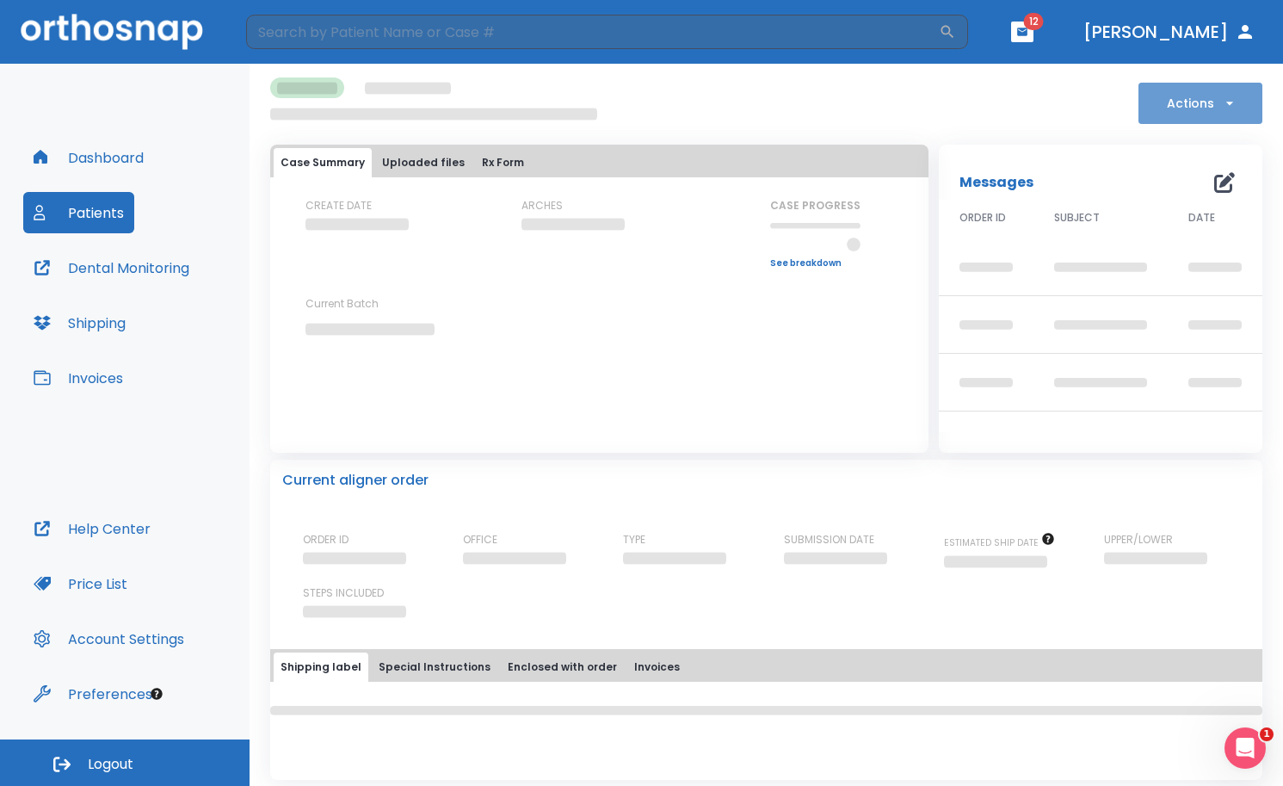
click at [1221, 97] on icon "button" at bounding box center [1229, 103] width 17 height 17
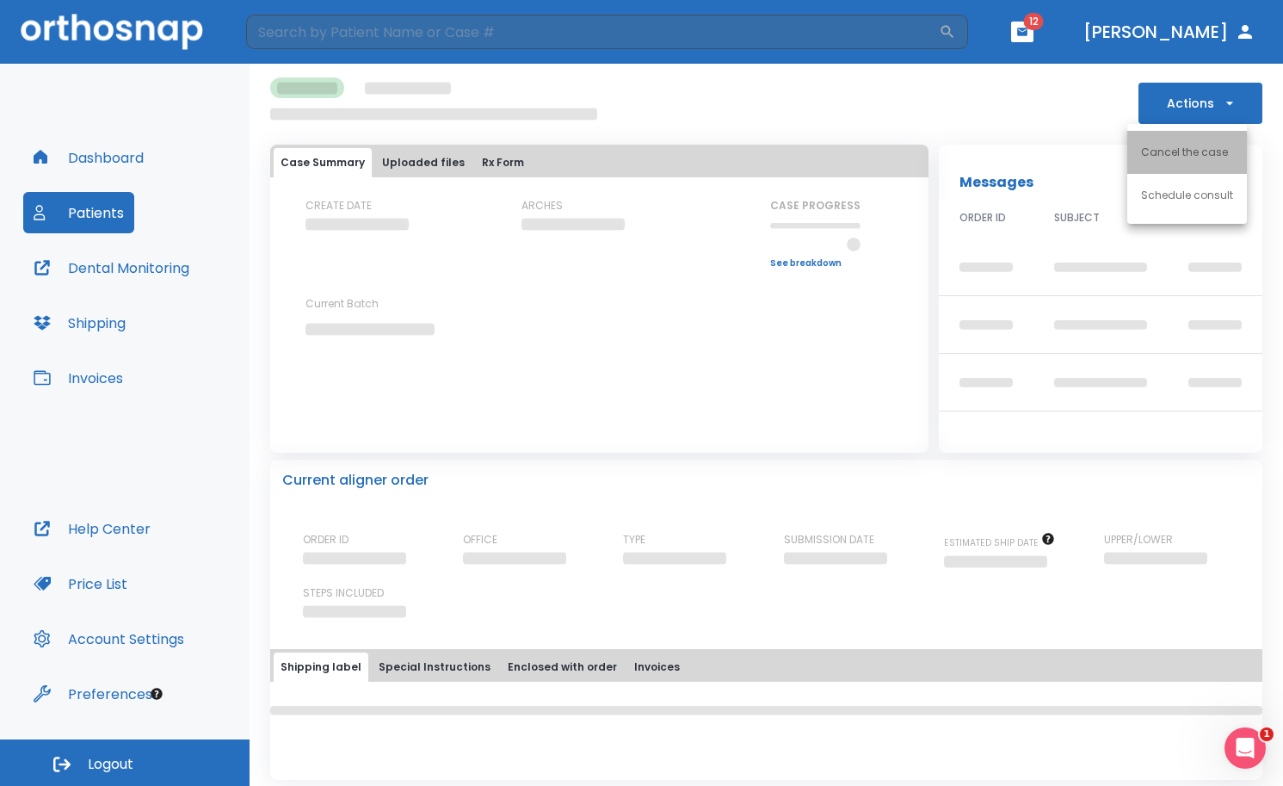
click at [1213, 157] on p "Cancel the case" at bounding box center [1184, 152] width 87 height 15
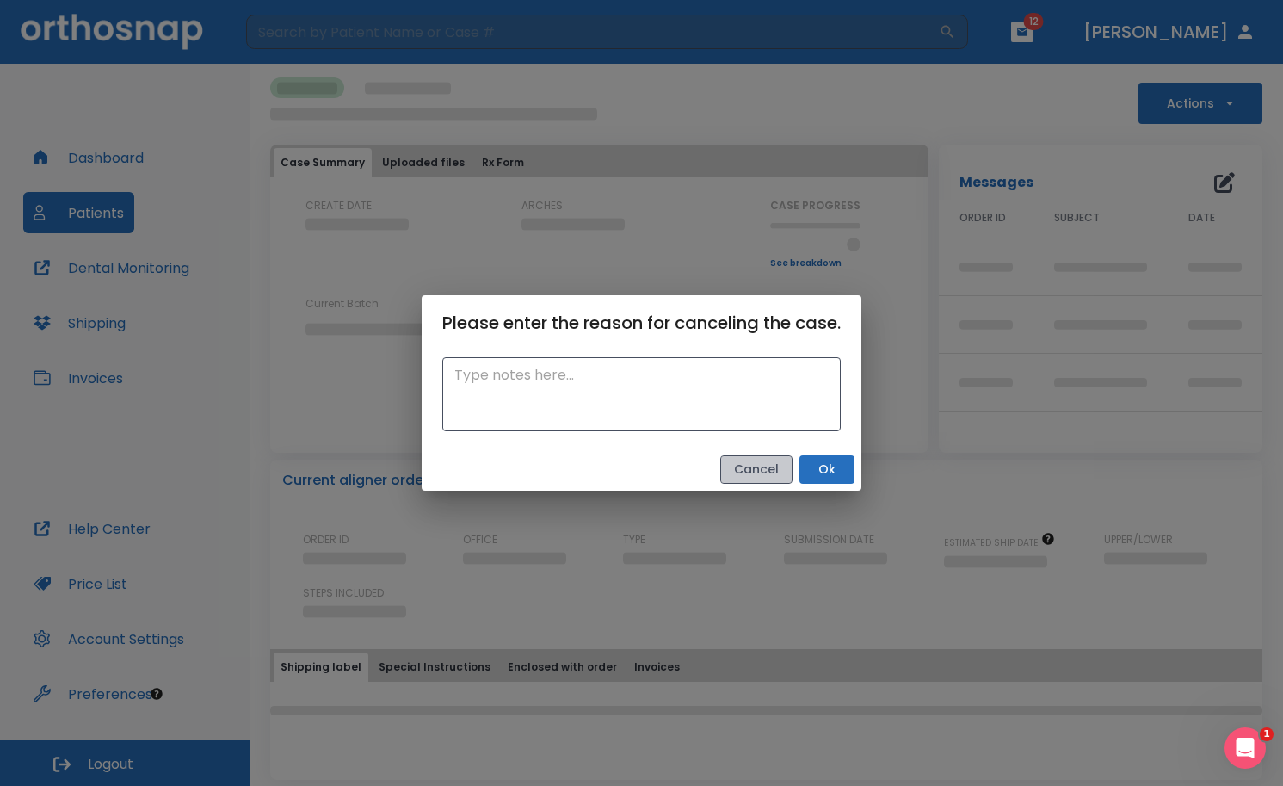
click at [764, 462] on button "Cancel" at bounding box center [756, 469] width 72 height 28
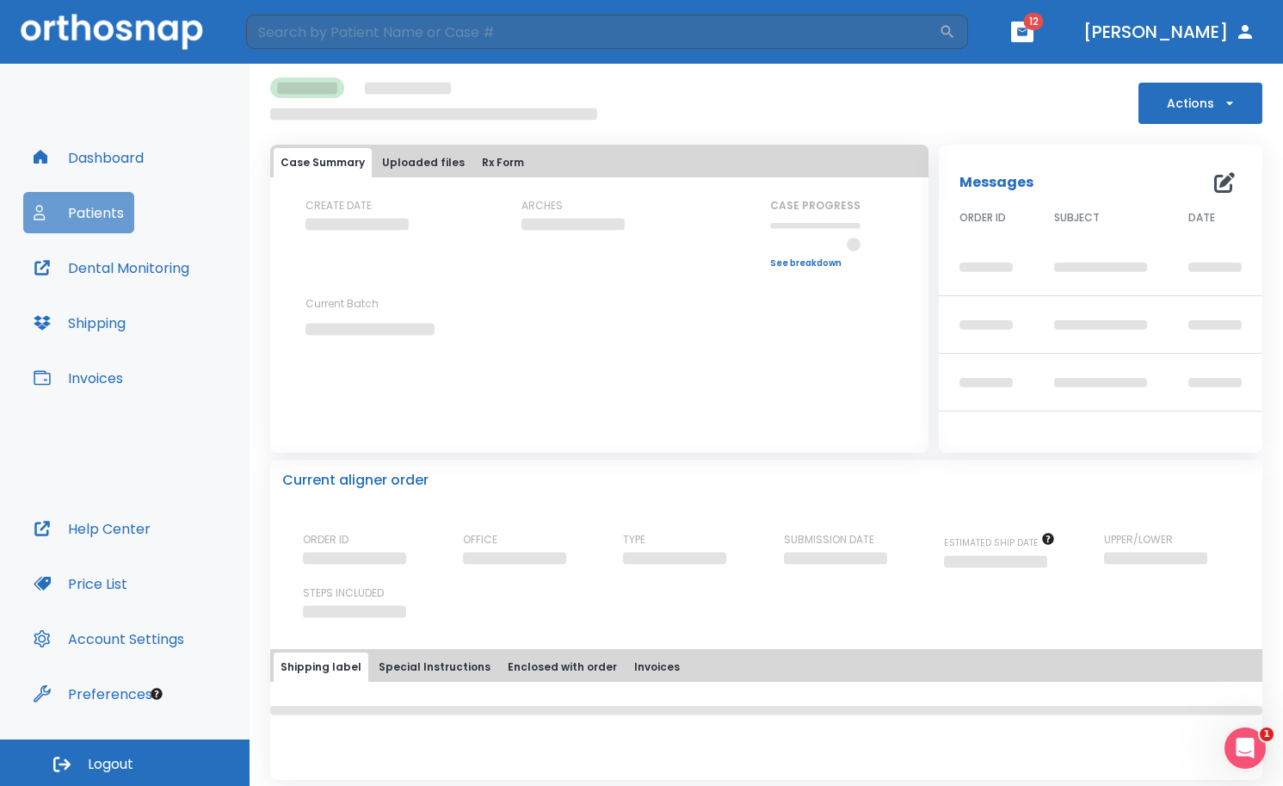
click at [83, 207] on button "Patients" at bounding box center [78, 212] width 111 height 41
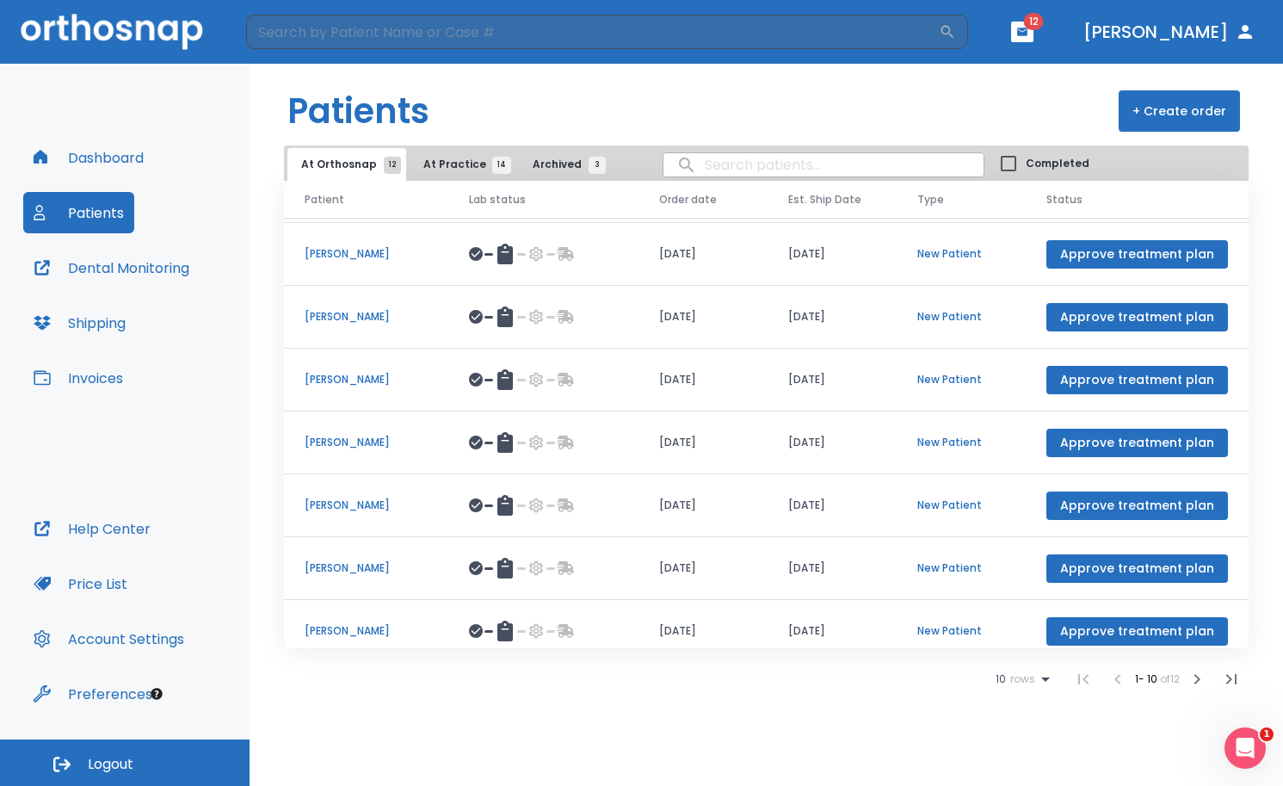
scroll to position [86, 0]
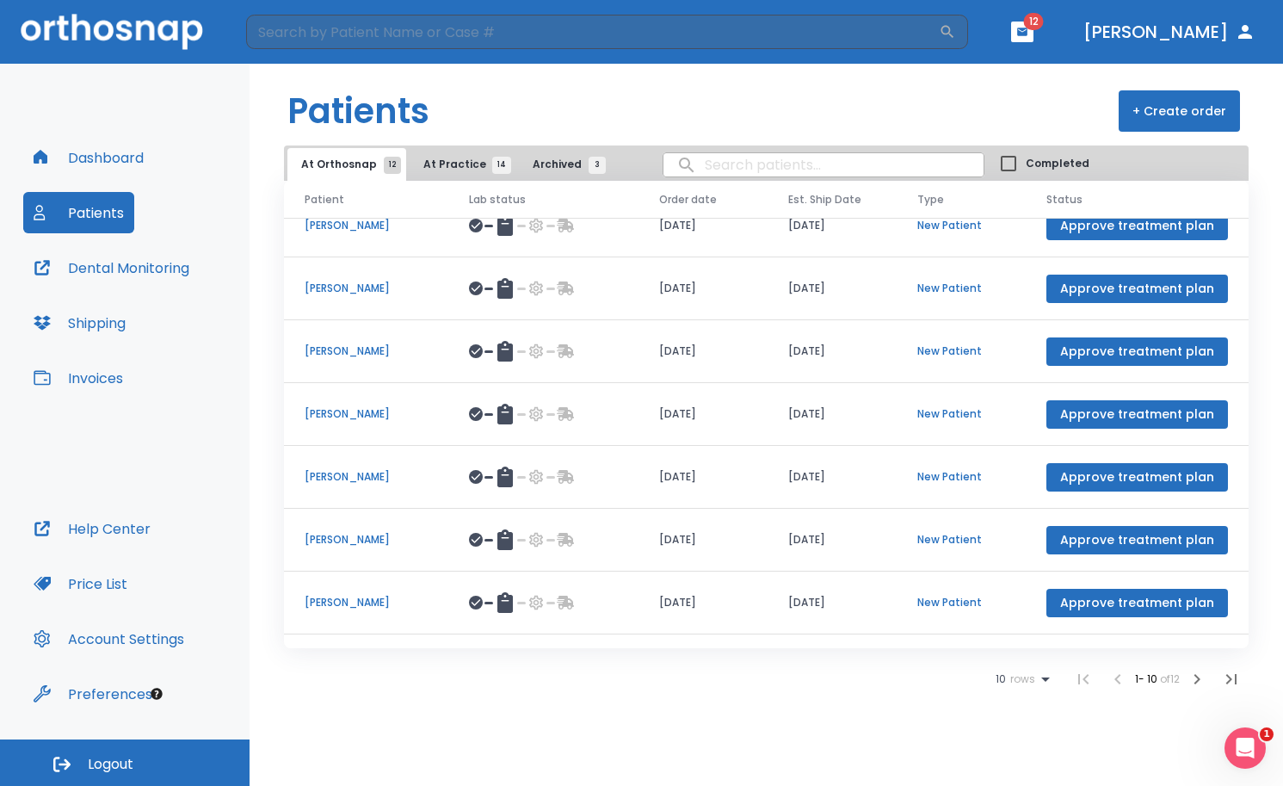
click at [444, 165] on span "At Practice 14" at bounding box center [462, 164] width 78 height 15
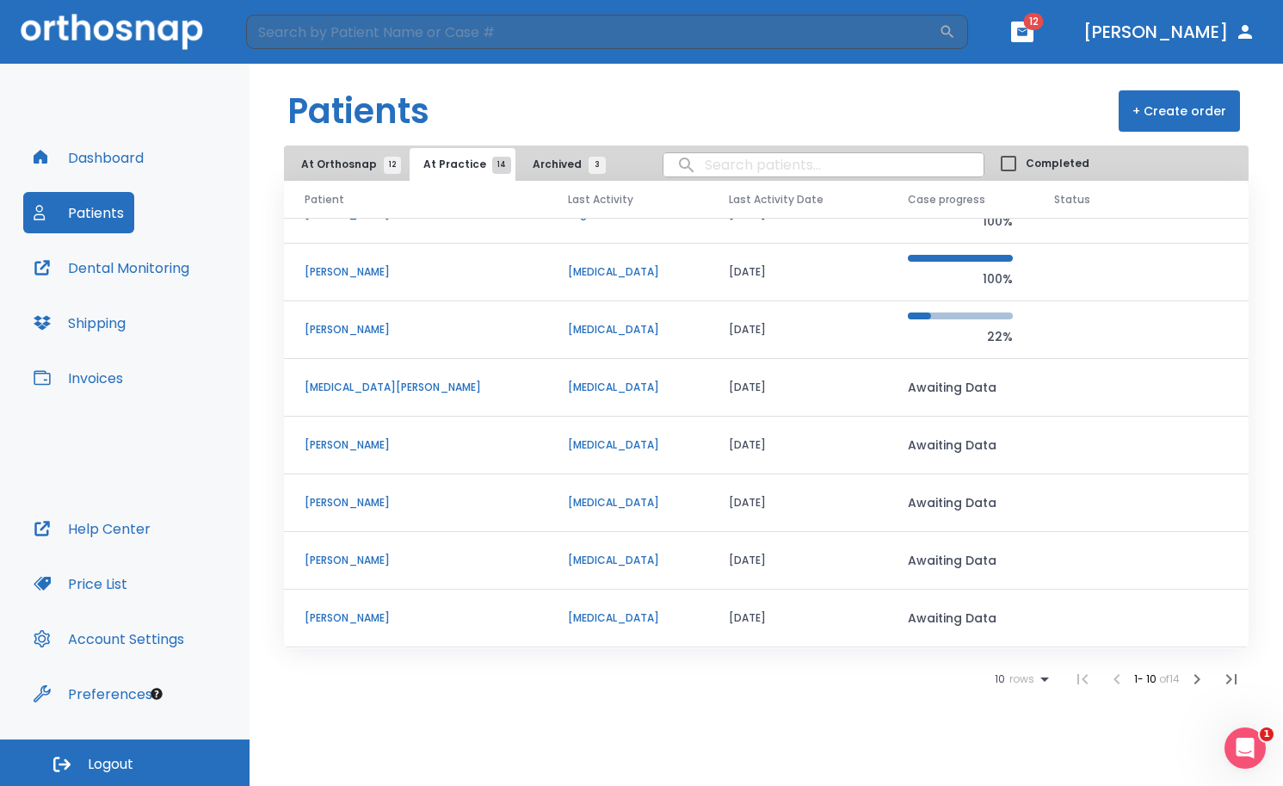
scroll to position [61, 0]
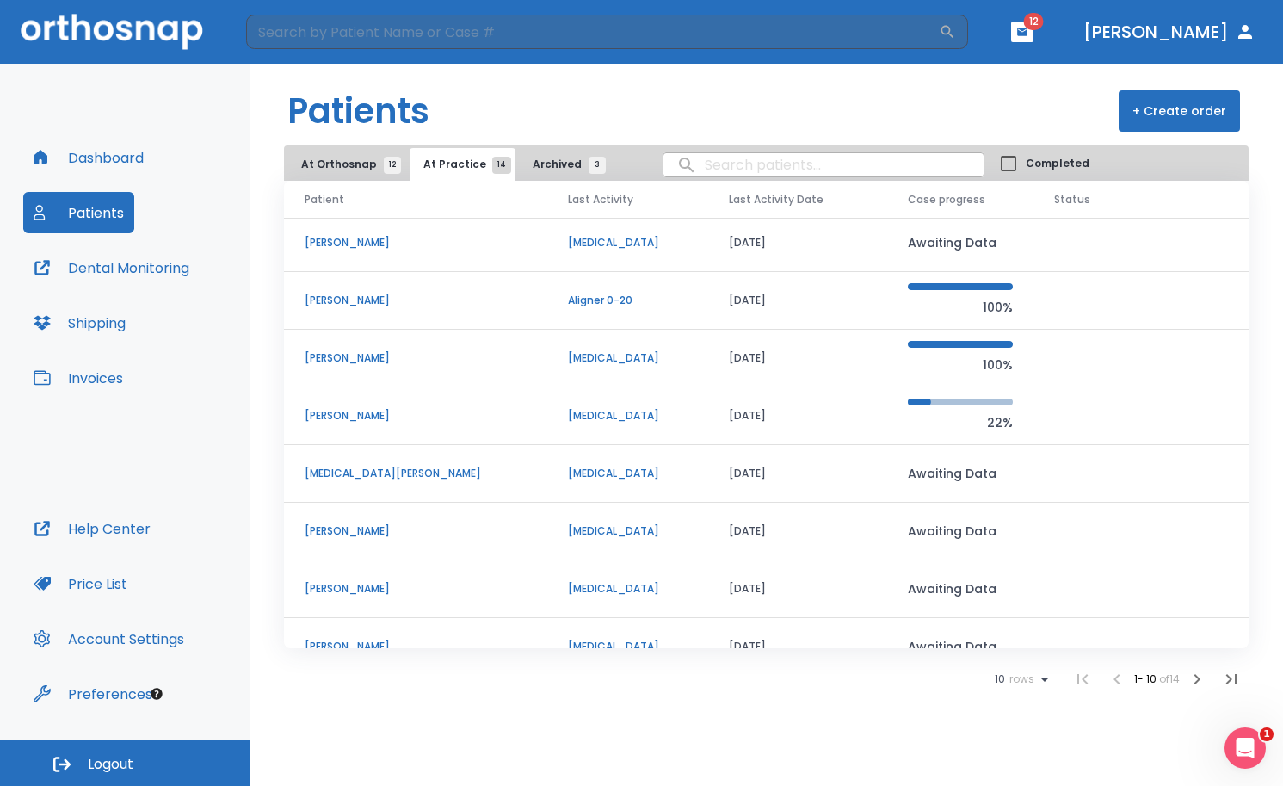
click at [383, 416] on p "[PERSON_NAME]" at bounding box center [416, 415] width 222 height 15
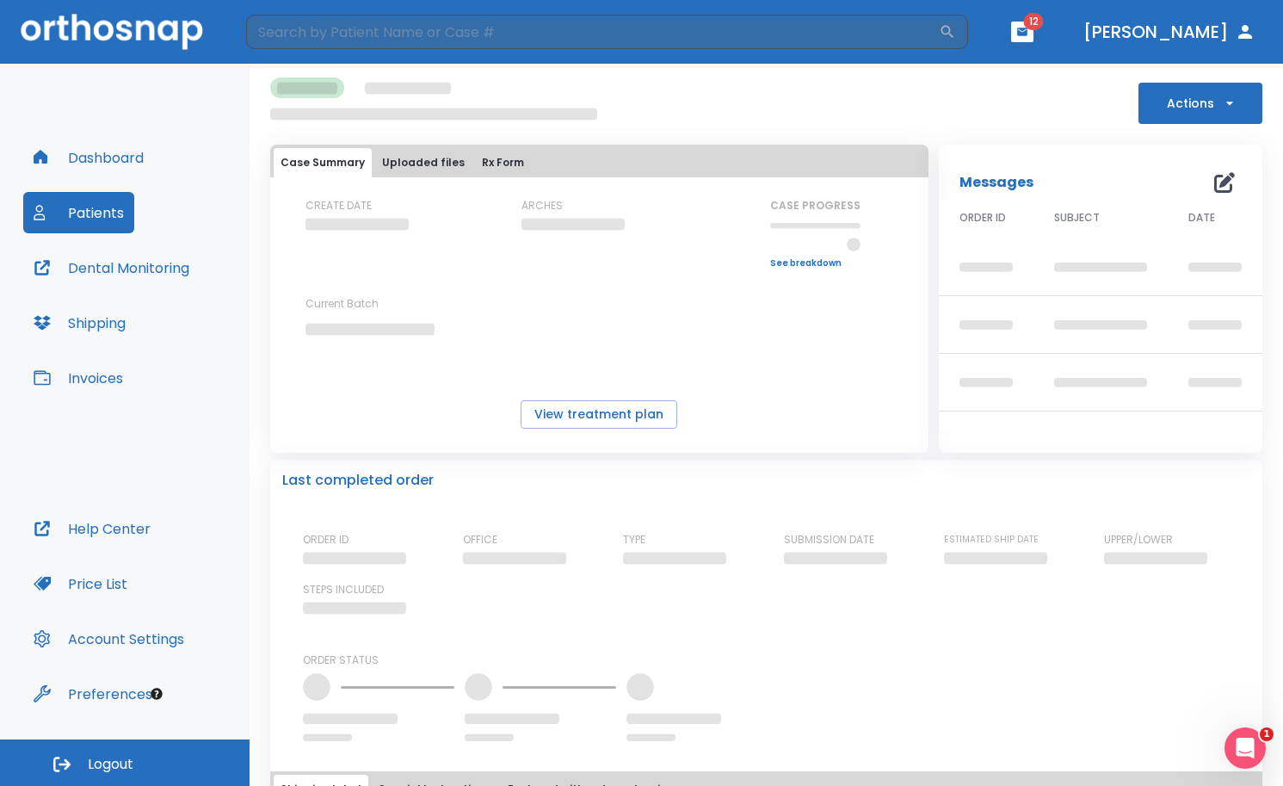
click at [1212, 88] on button "Actions" at bounding box center [1200, 103] width 124 height 41
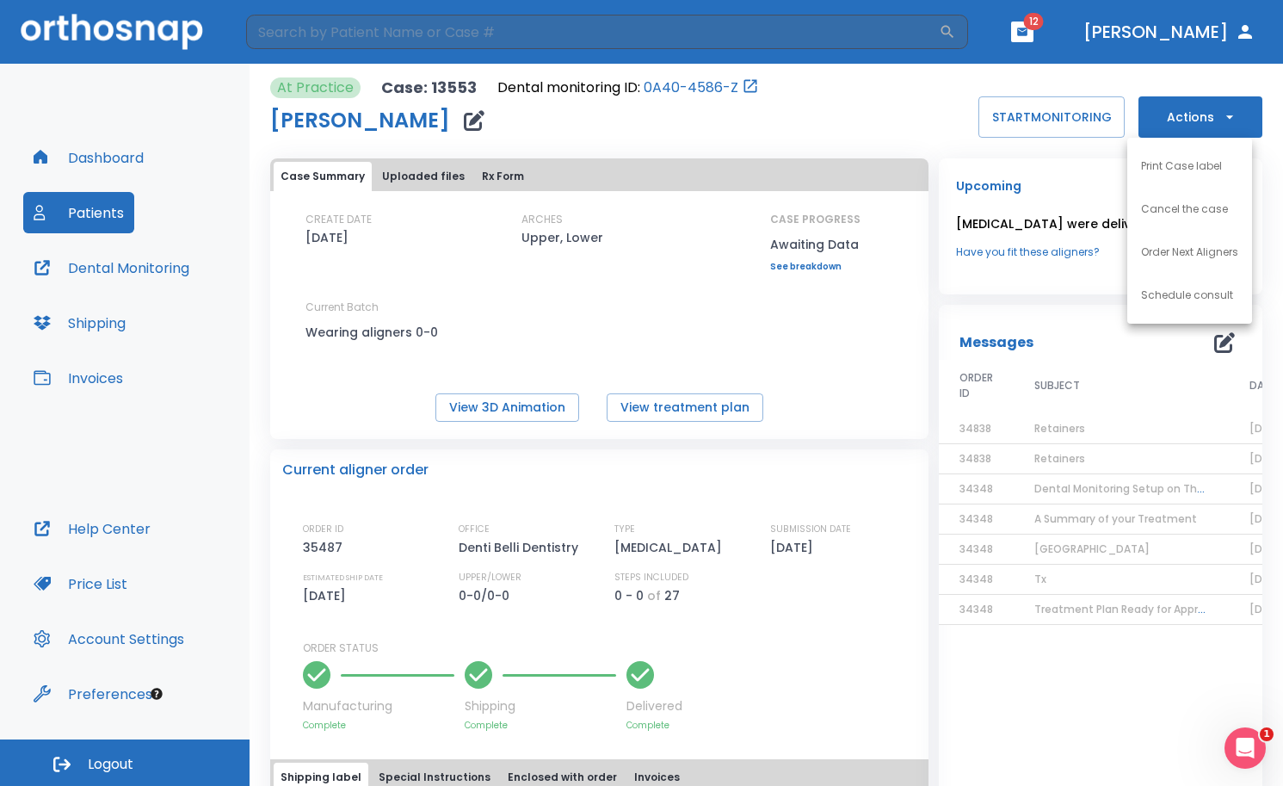
click at [1180, 213] on p "Cancel the case" at bounding box center [1184, 208] width 87 height 15
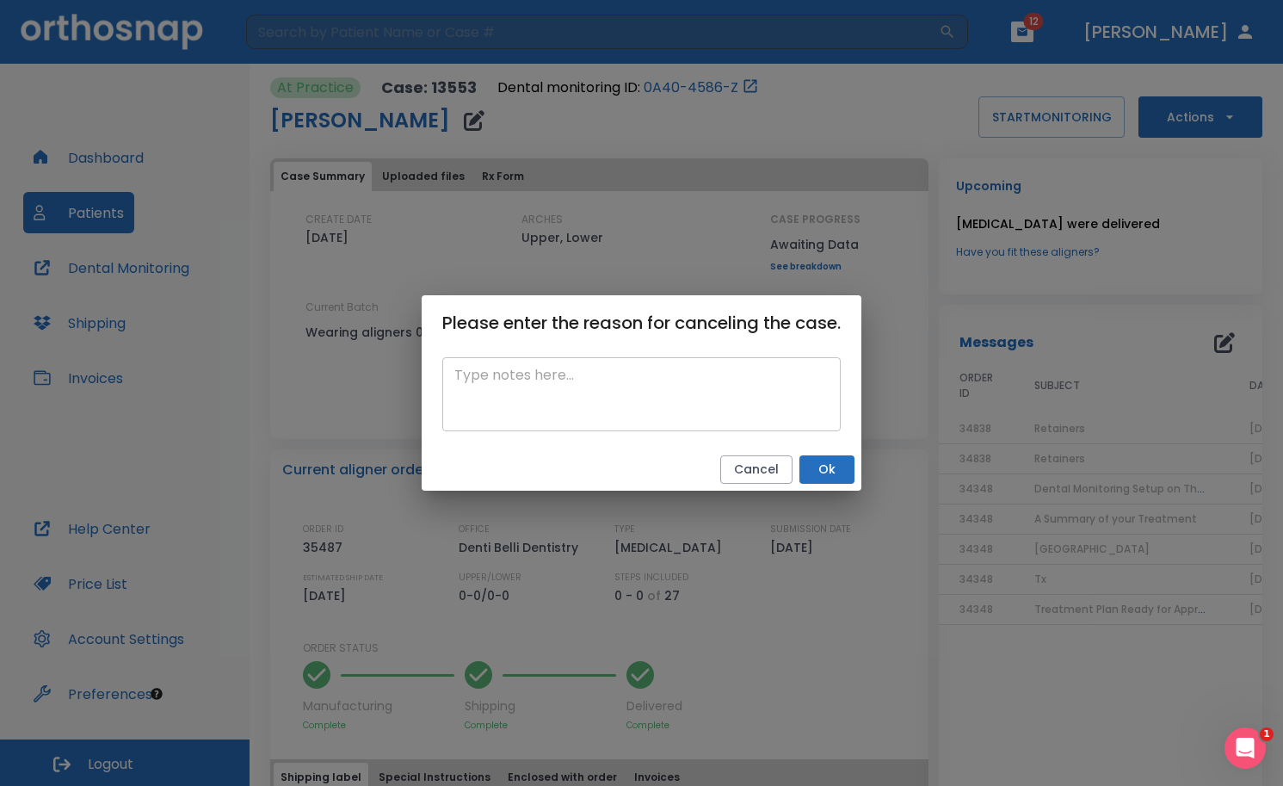
click at [632, 361] on div "x ​" at bounding box center [641, 394] width 398 height 74
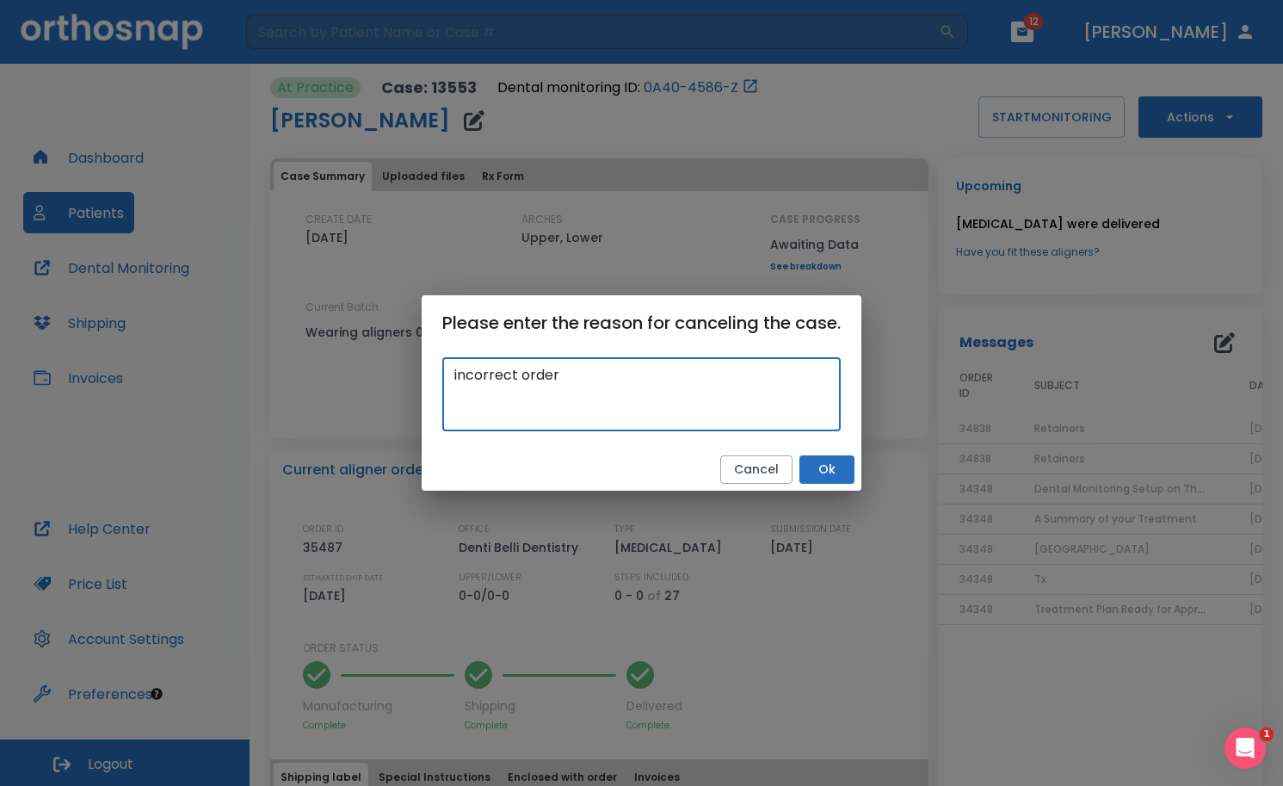
type textarea "incorrect order"
click at [816, 471] on button "Ok" at bounding box center [826, 469] width 55 height 28
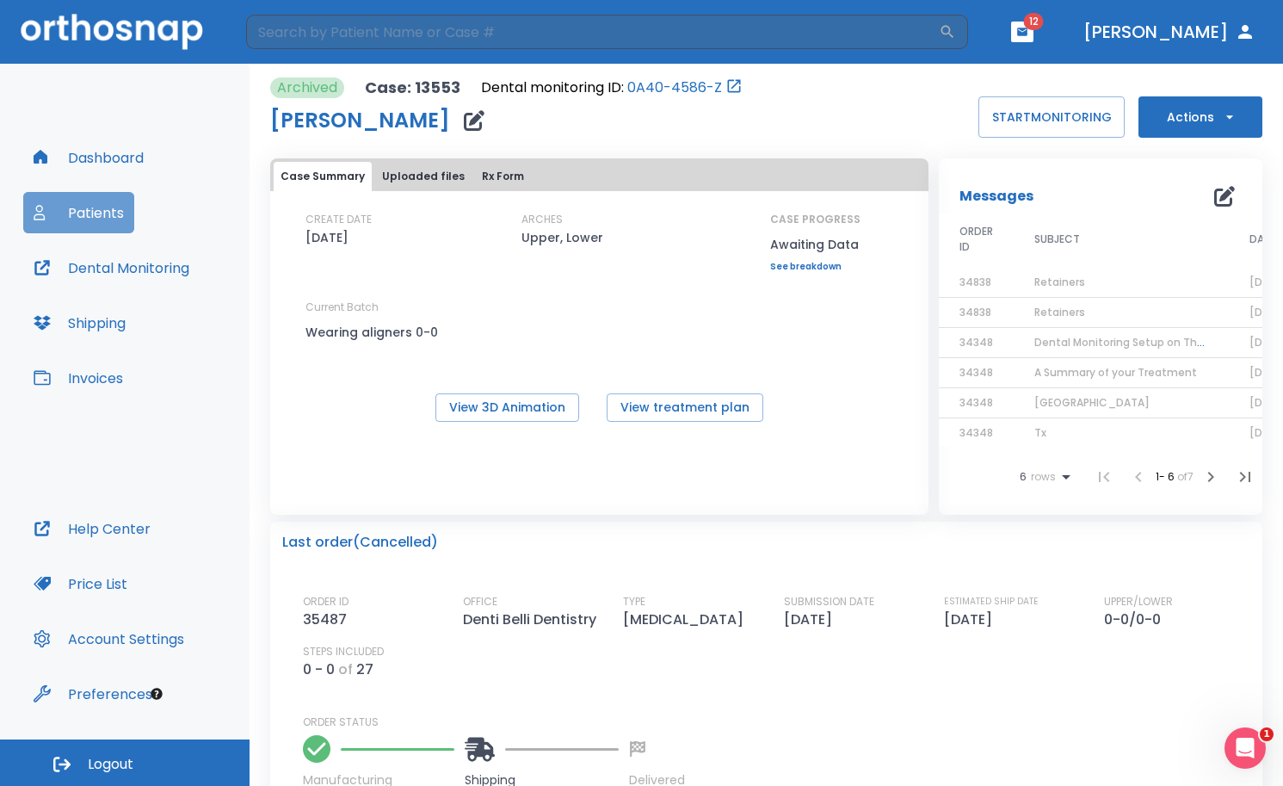
click at [94, 213] on button "Patients" at bounding box center [78, 212] width 111 height 41
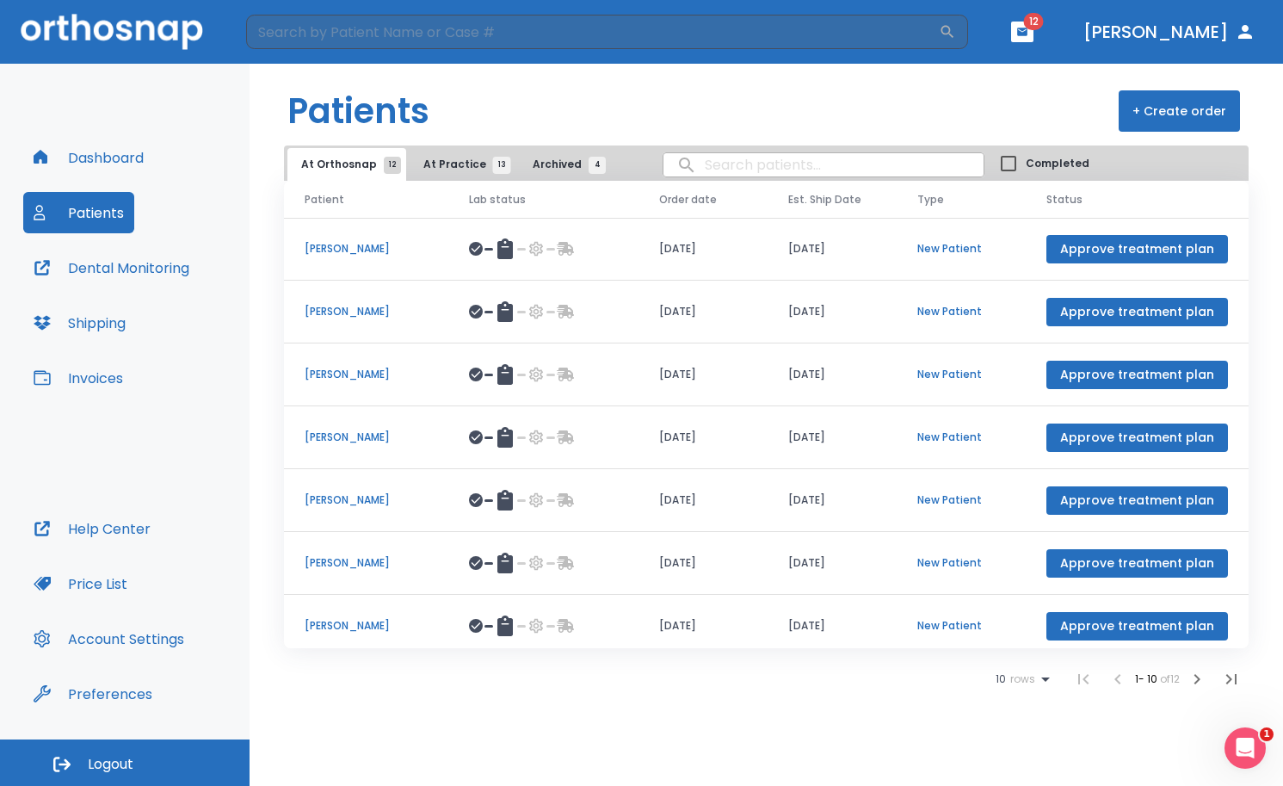
click at [442, 167] on span "At Practice 13" at bounding box center [462, 164] width 78 height 15
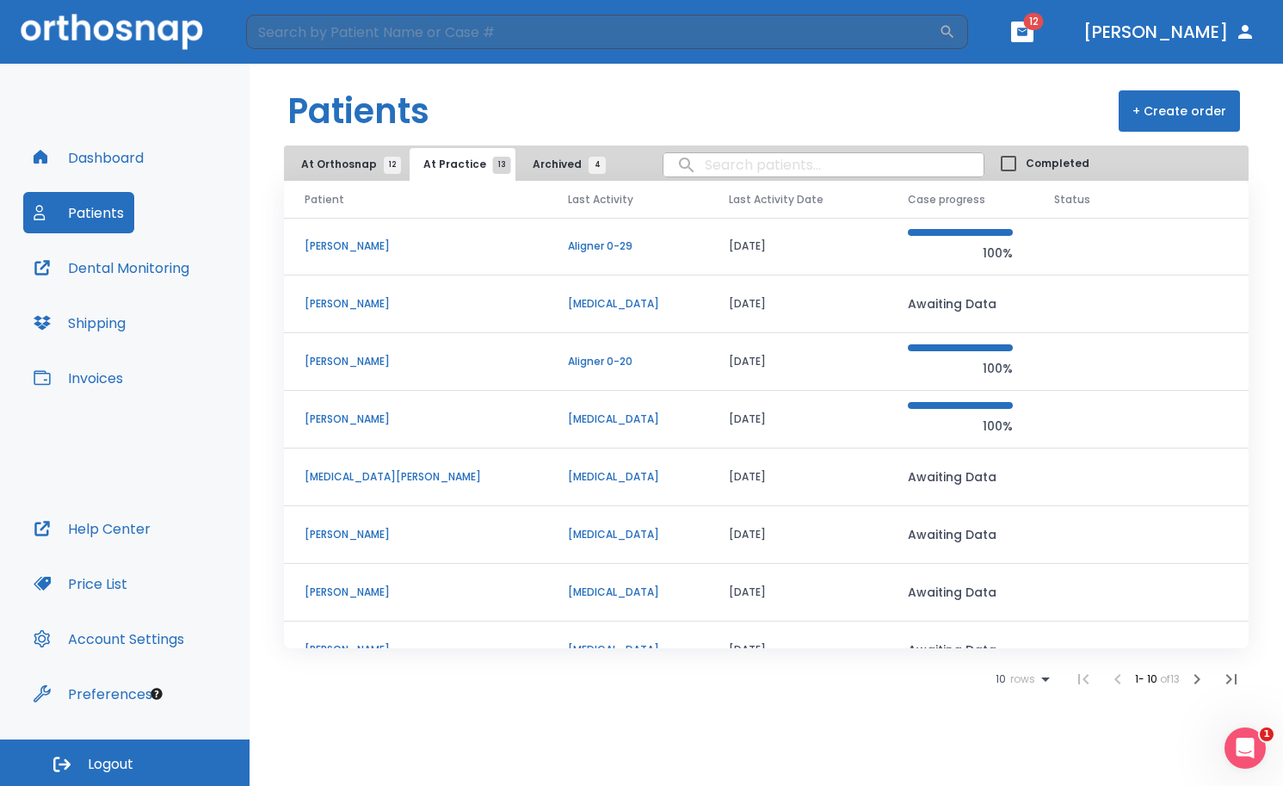
click at [348, 417] on p "[PERSON_NAME]" at bounding box center [416, 418] width 222 height 15
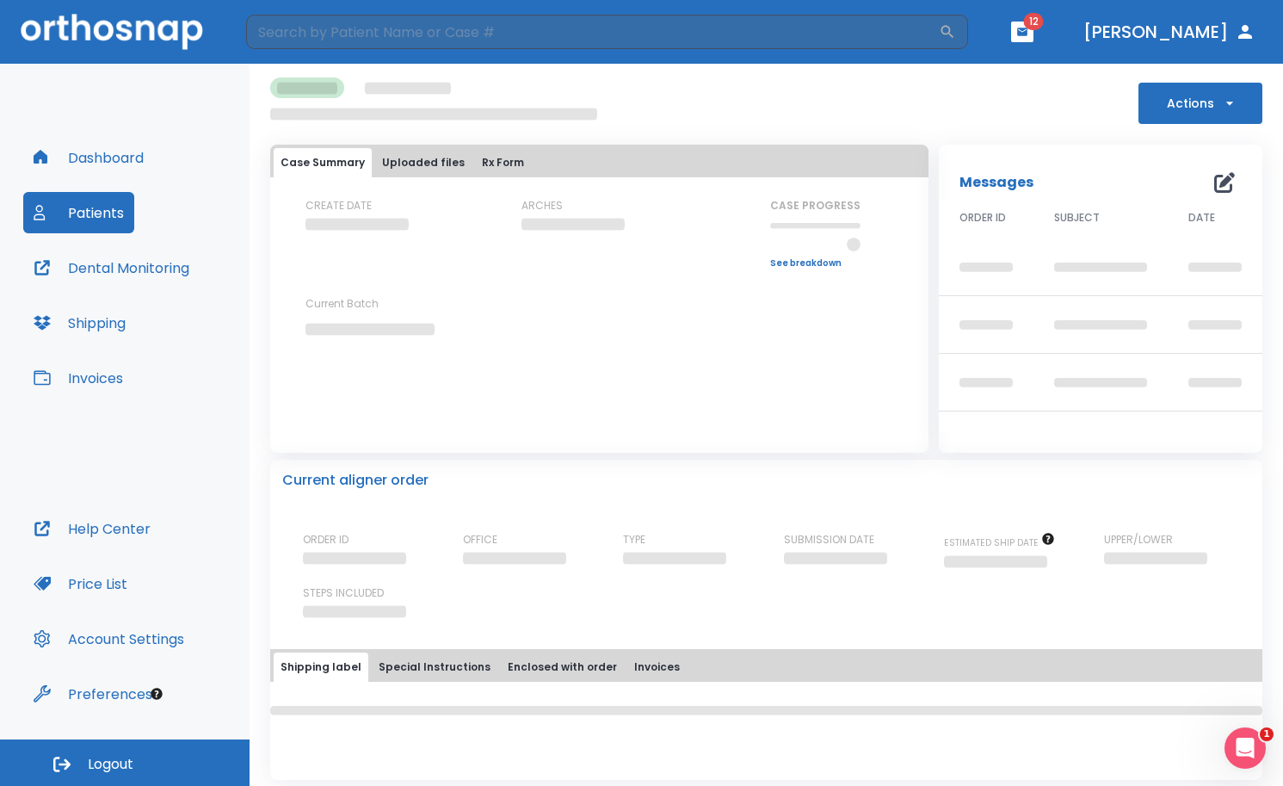
click at [1226, 102] on button "Actions" at bounding box center [1200, 103] width 124 height 41
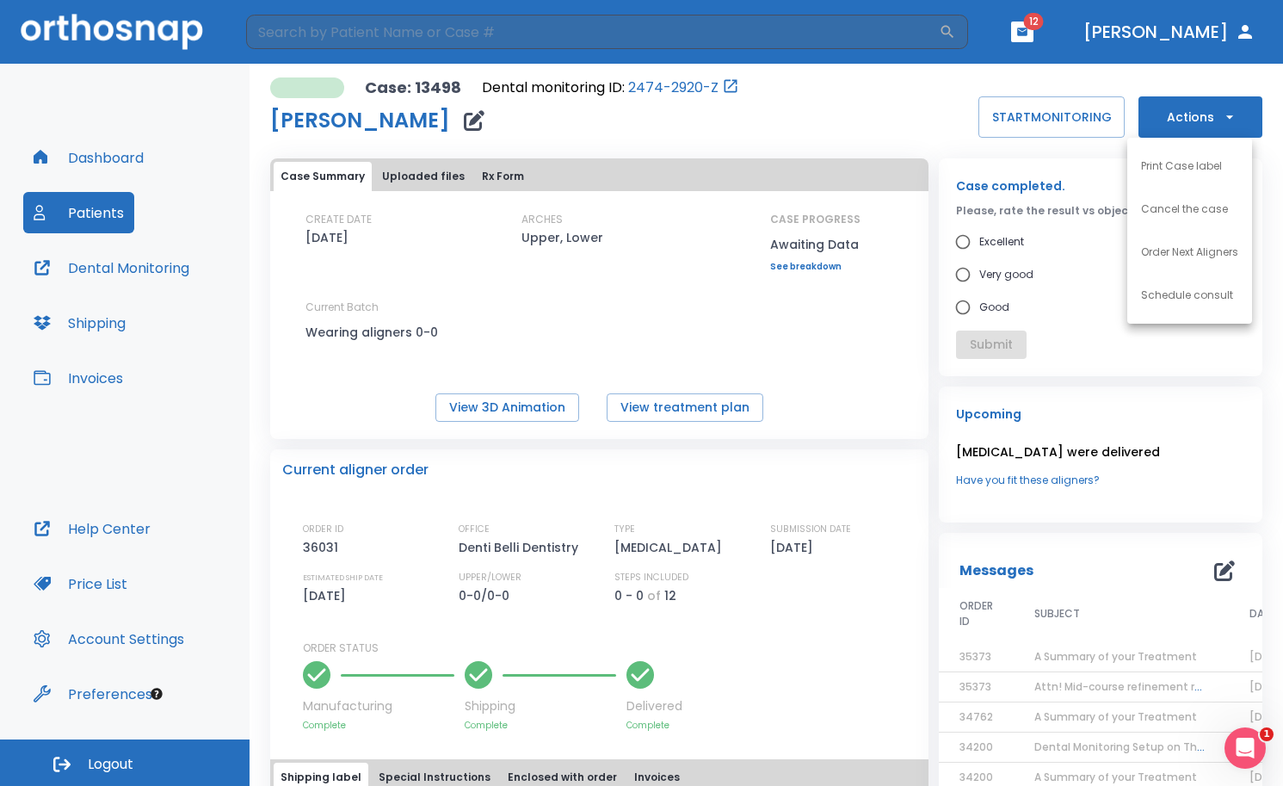
click at [954, 282] on div at bounding box center [641, 393] width 1283 height 786
click at [954, 277] on input "Very good" at bounding box center [962, 274] width 33 height 33
radio input "true"
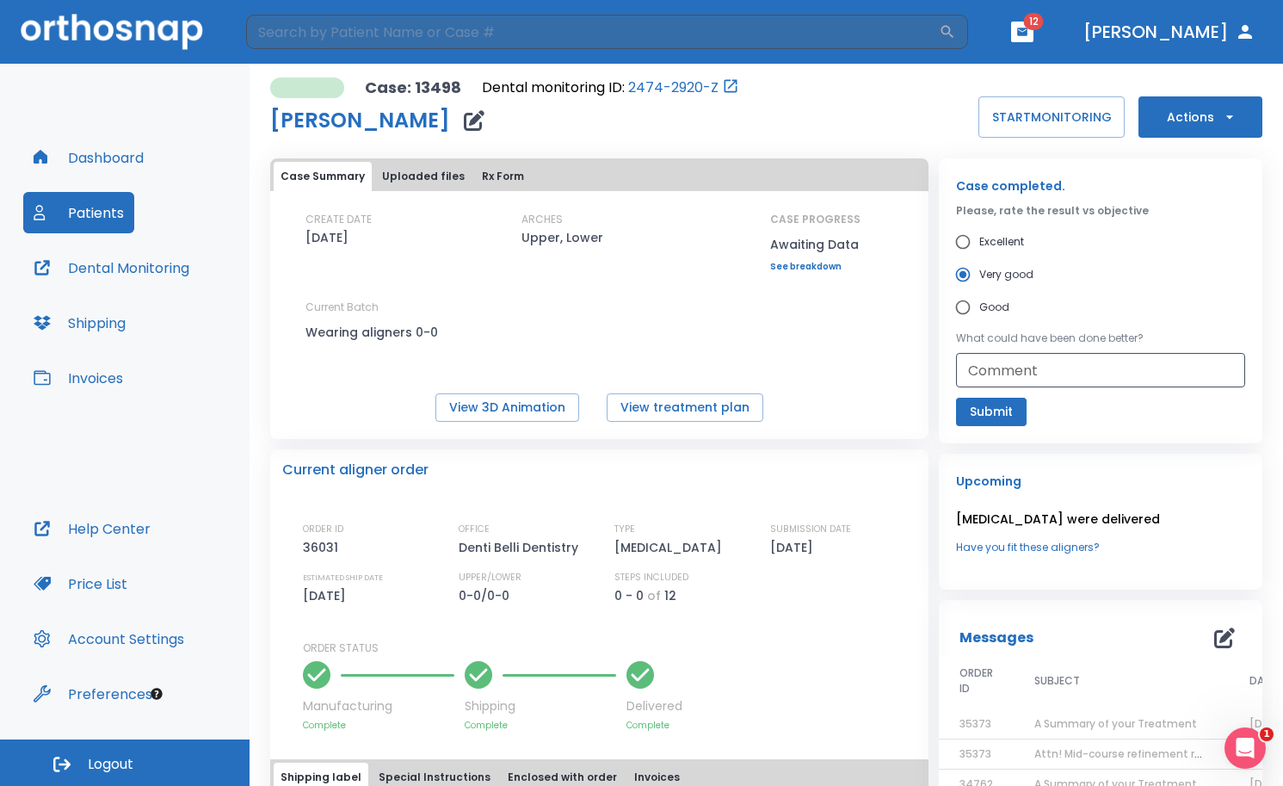
click at [959, 242] on input "Excellent" at bounding box center [962, 241] width 33 height 33
radio input "true"
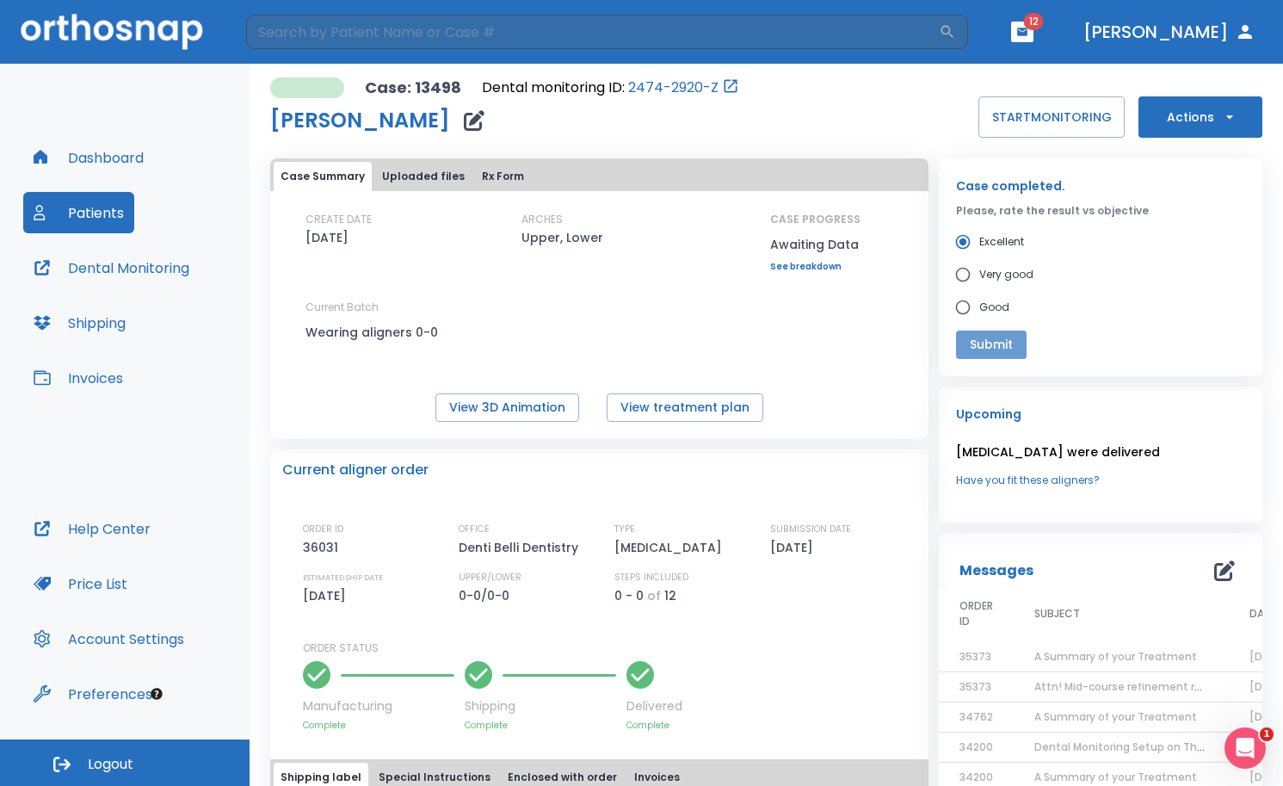
click at [966, 343] on button "Submit" at bounding box center [991, 344] width 71 height 28
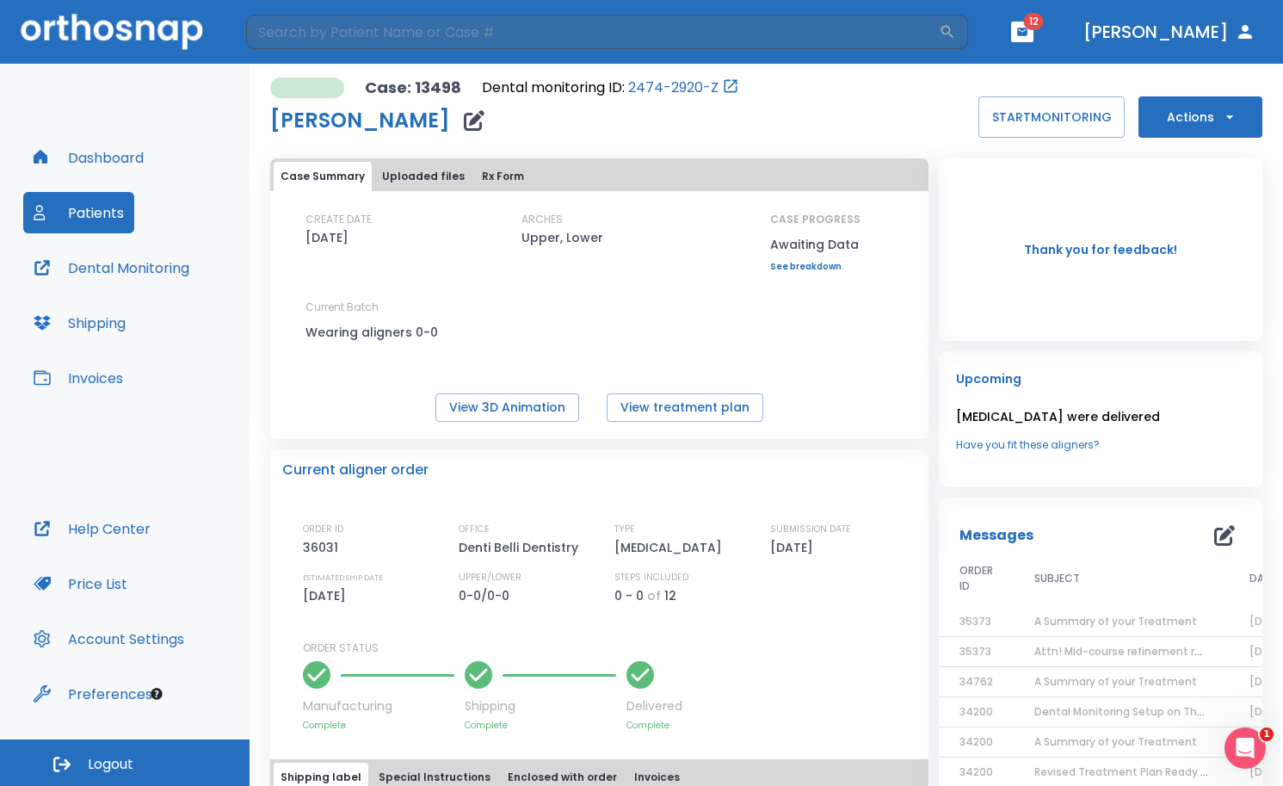
click at [51, 202] on button "Patients" at bounding box center [78, 212] width 111 height 41
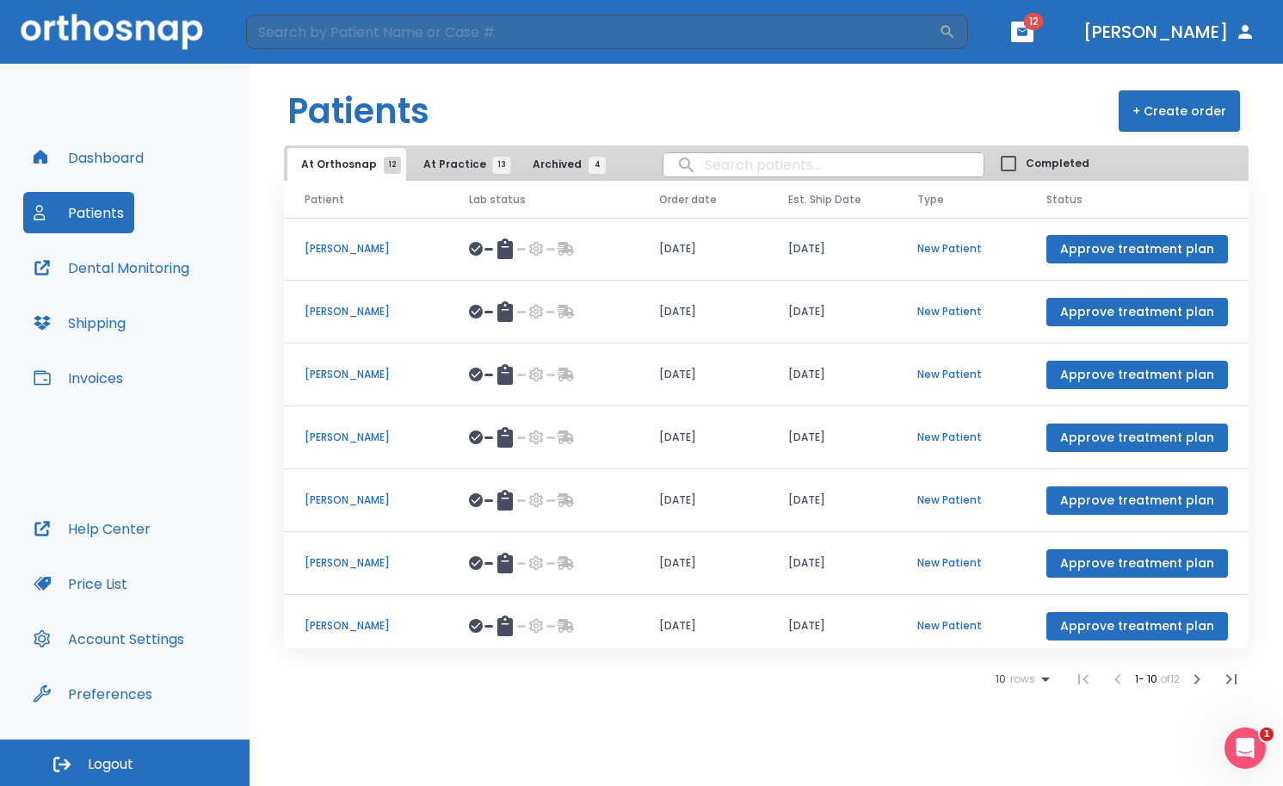
click at [451, 160] on span "At Practice 13" at bounding box center [462, 164] width 78 height 15
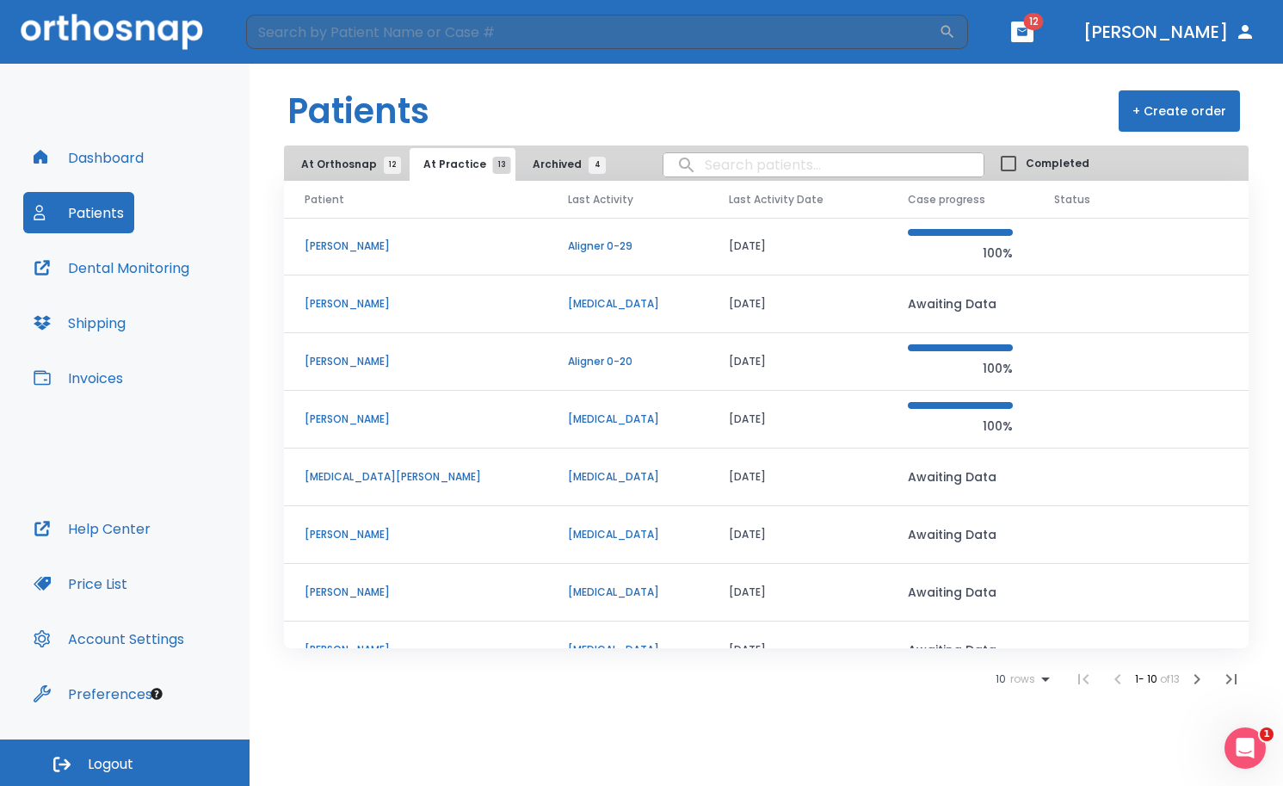
click at [536, 152] on button "Archived 4" at bounding box center [565, 164] width 92 height 33
